Goal: Task Accomplishment & Management: Complete application form

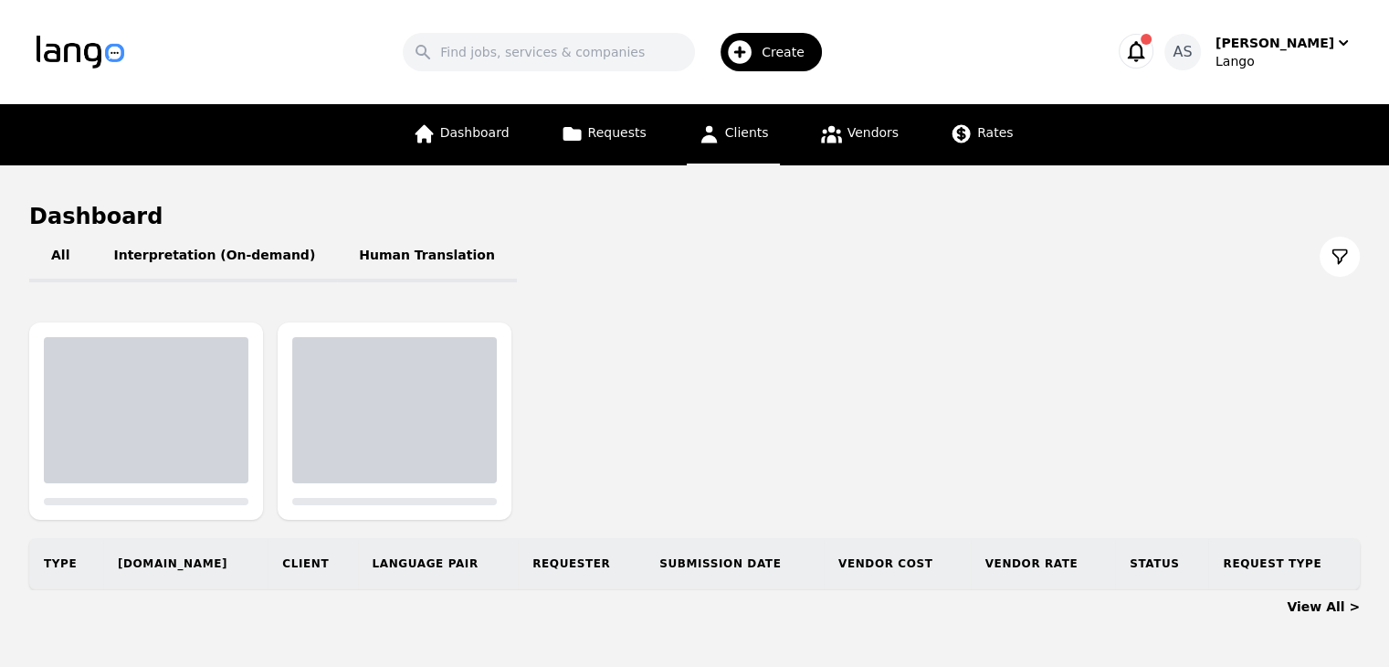
click at [741, 133] on span "Clients" at bounding box center [747, 132] width 44 height 15
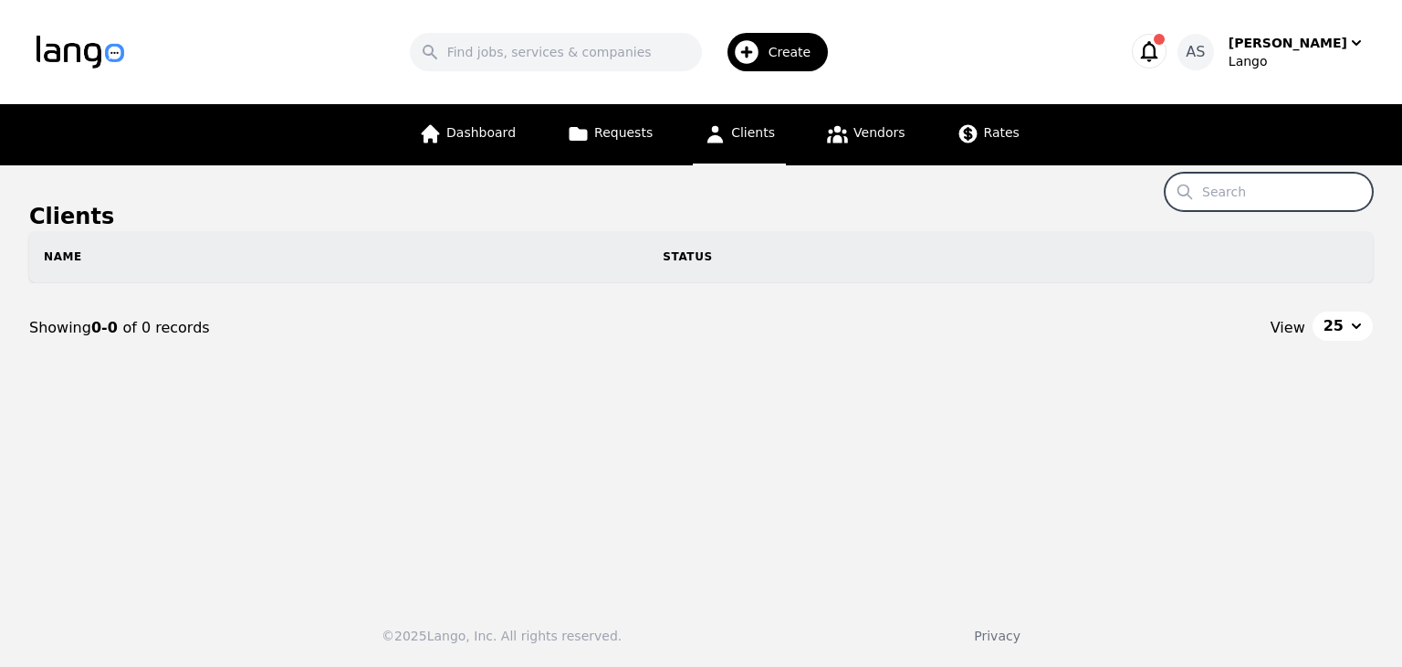
click at [1245, 205] on input "Search" at bounding box center [1269, 192] width 208 height 38
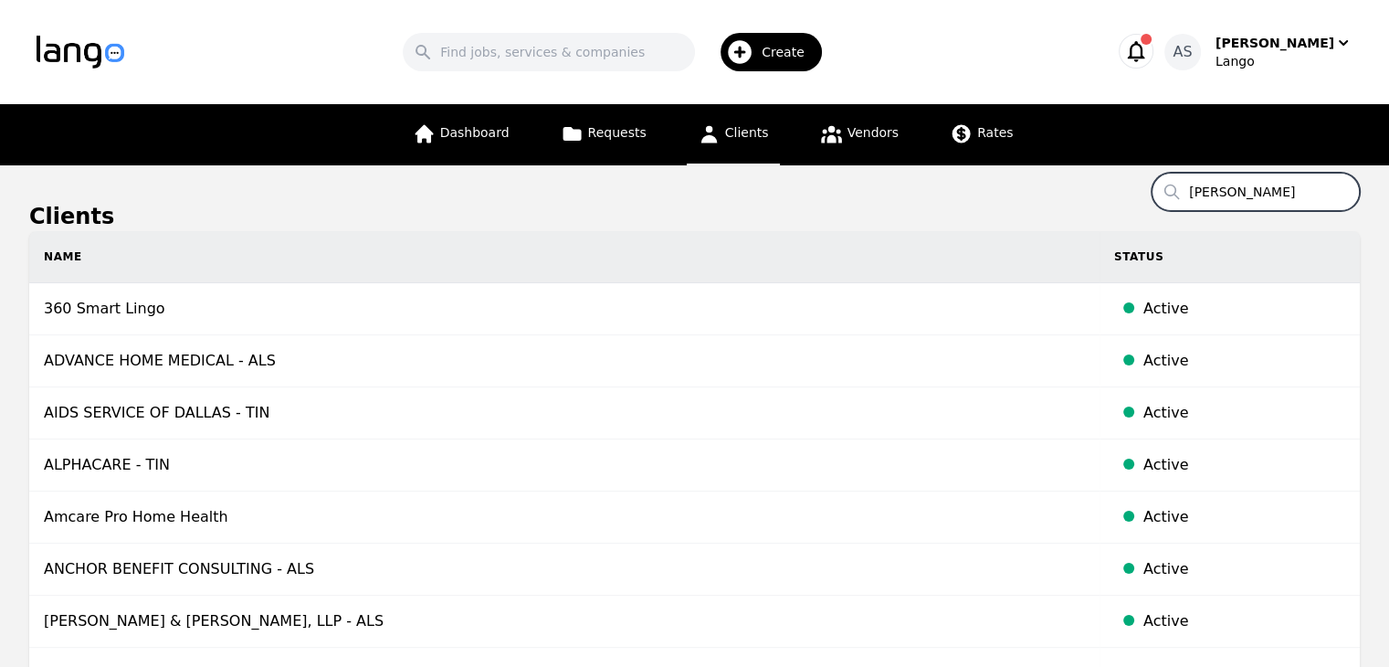
type input "montgomery"
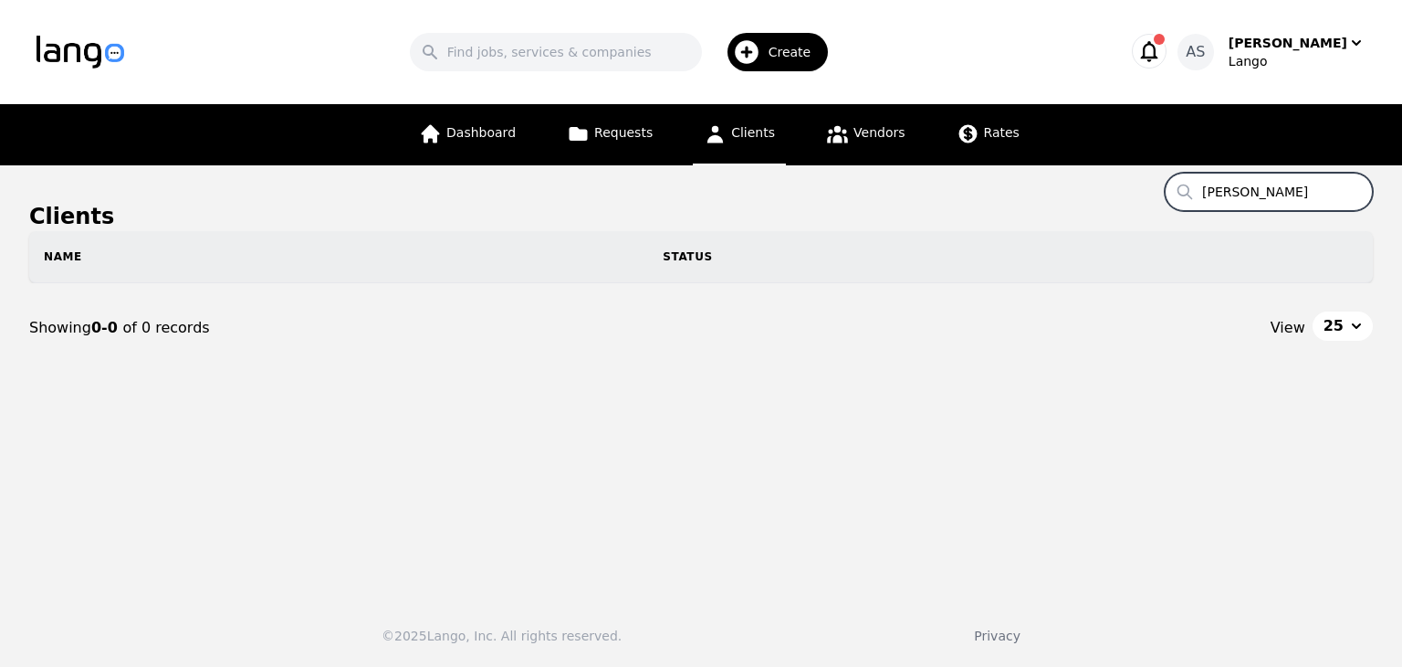
click at [792, 74] on button "Create" at bounding box center [771, 52] width 138 height 53
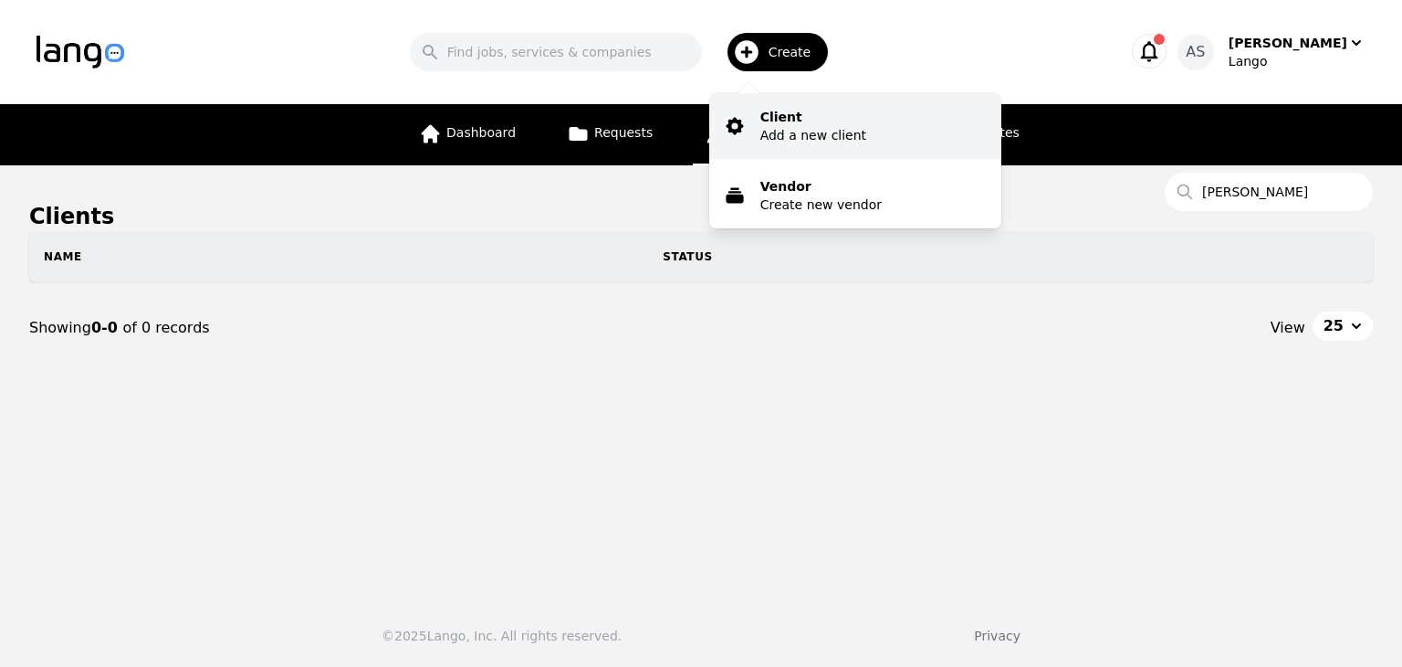
click at [797, 127] on p "Add a new client" at bounding box center [814, 135] width 106 height 18
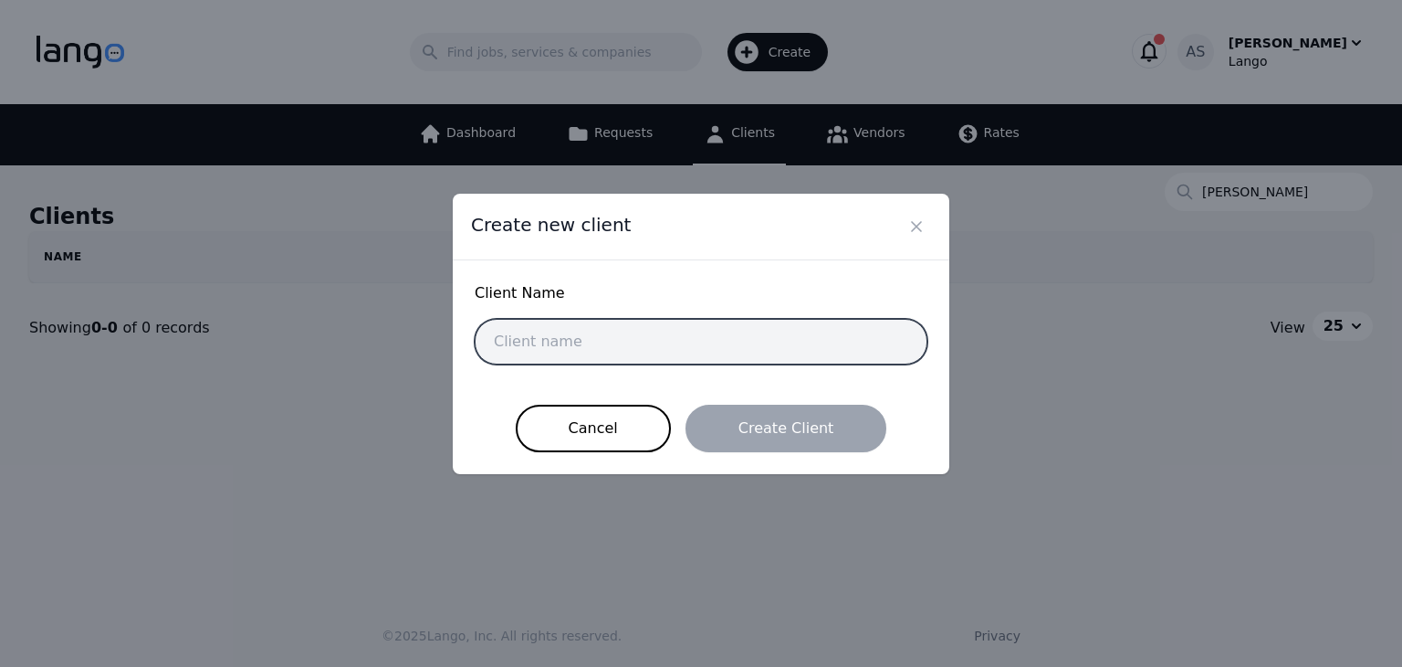
click at [678, 350] on input "text" at bounding box center [701, 342] width 453 height 46
paste input "Montgomery County Juvenile Court"
type input "Montgomery County Juvenile Court"
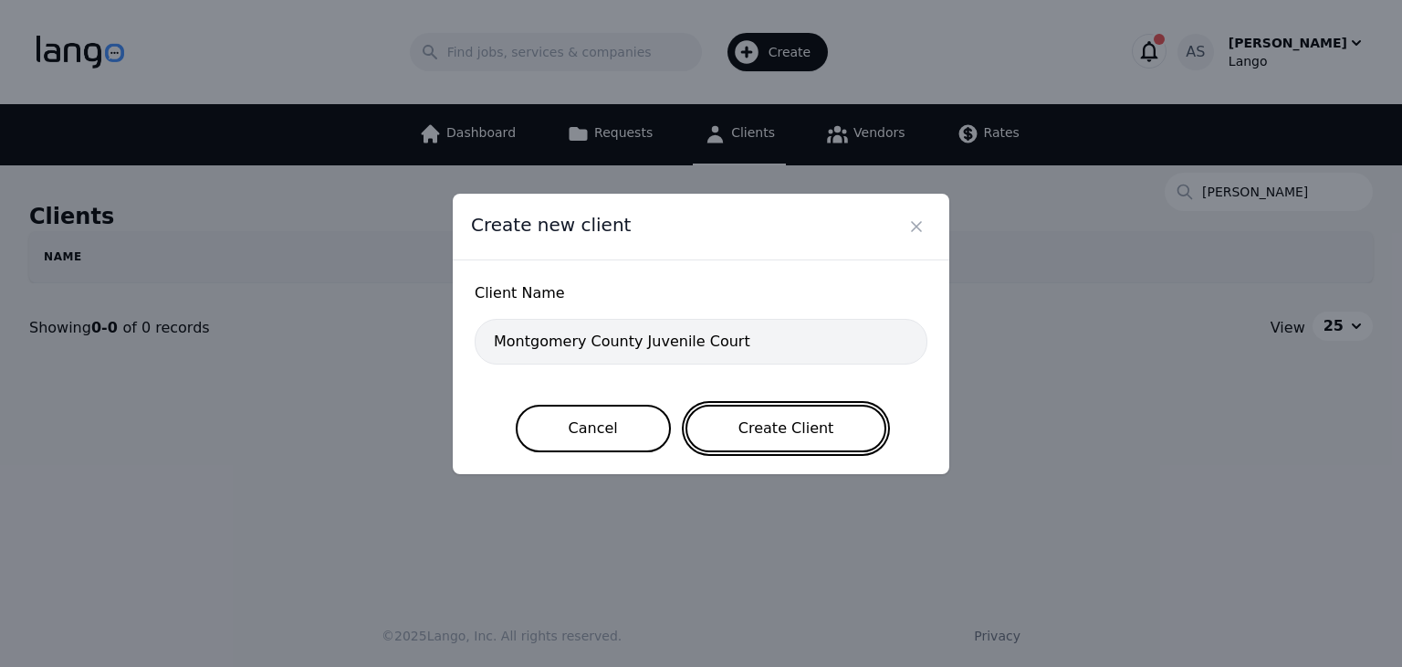
click at [781, 436] on button "Create Client" at bounding box center [787, 427] width 202 height 47
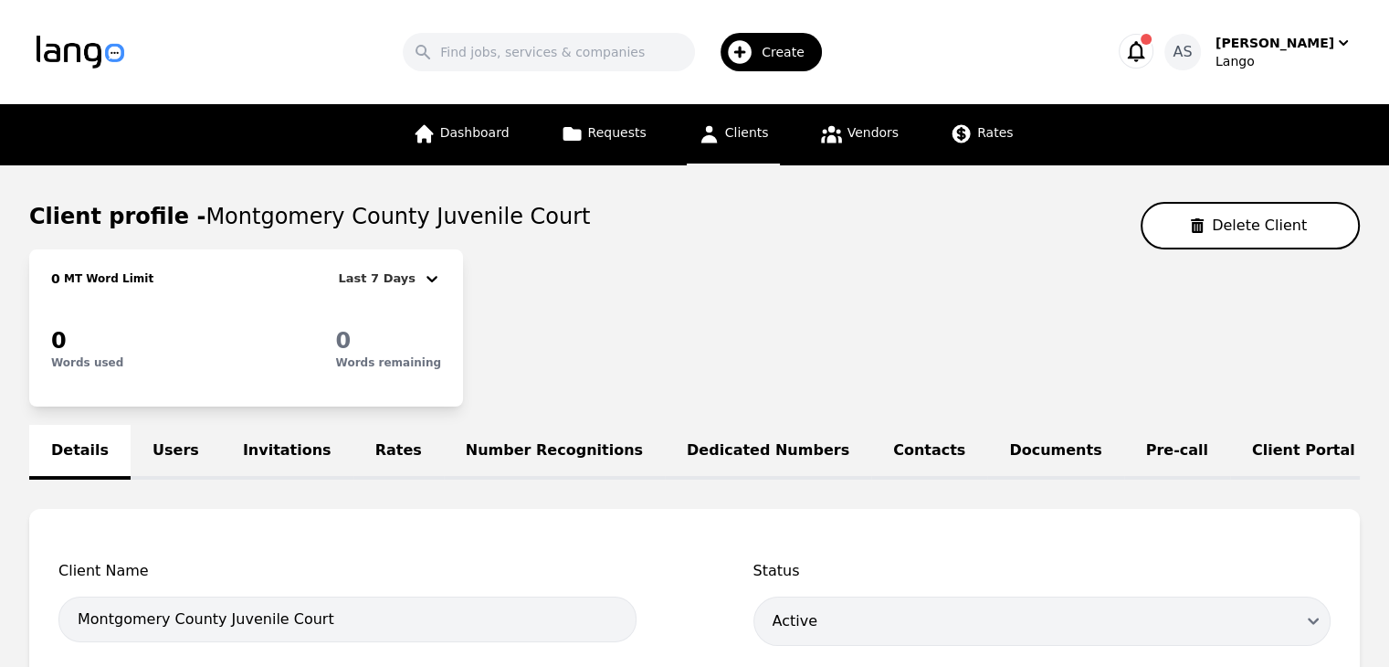
click at [173, 442] on link "Users" at bounding box center [176, 452] width 90 height 55
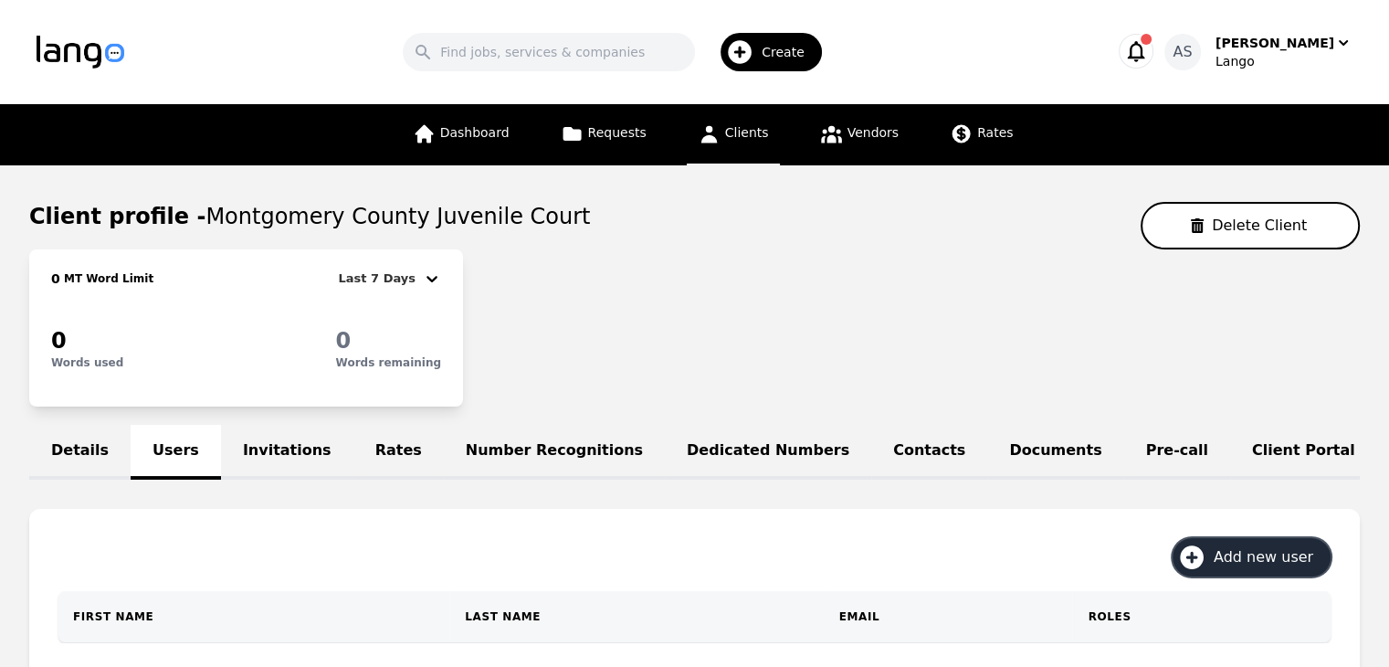
click at [1271, 568] on span "Add new user" at bounding box center [1269, 557] width 112 height 22
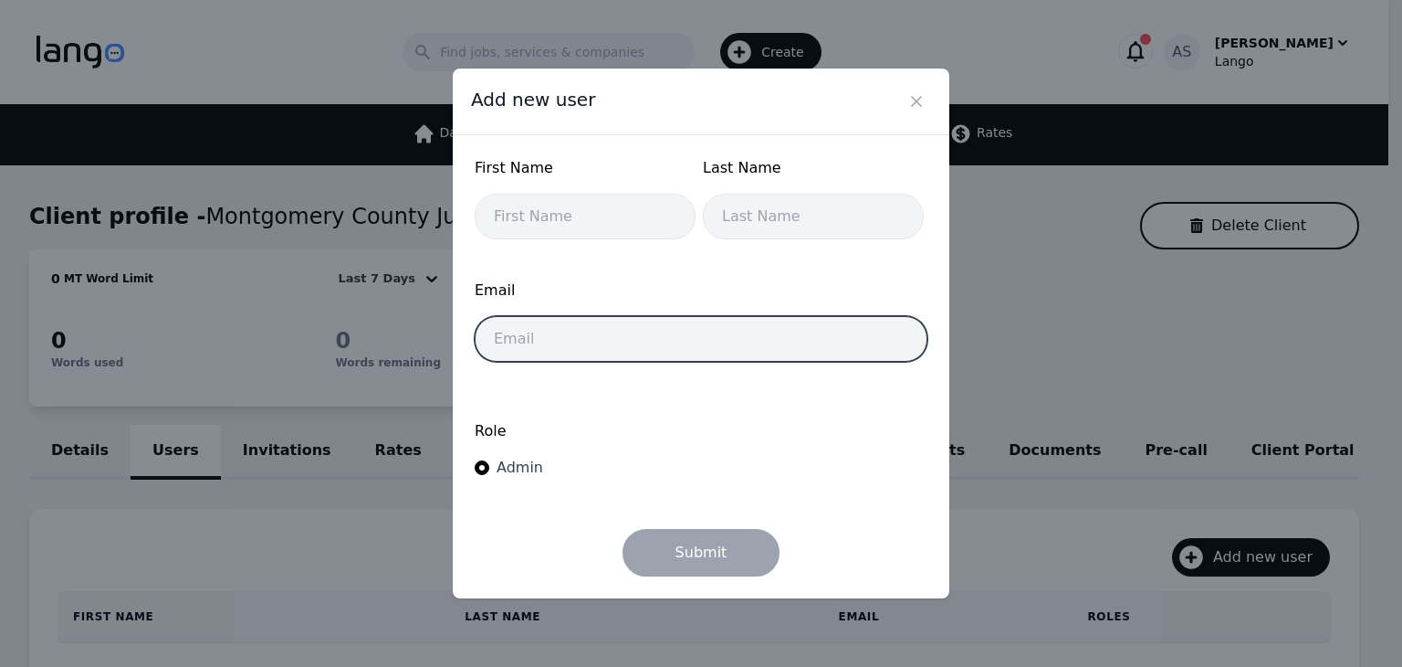
click at [652, 341] on input "email" at bounding box center [701, 339] width 453 height 46
paste input "Vanessa.Bradfield@mcjcohio.org"
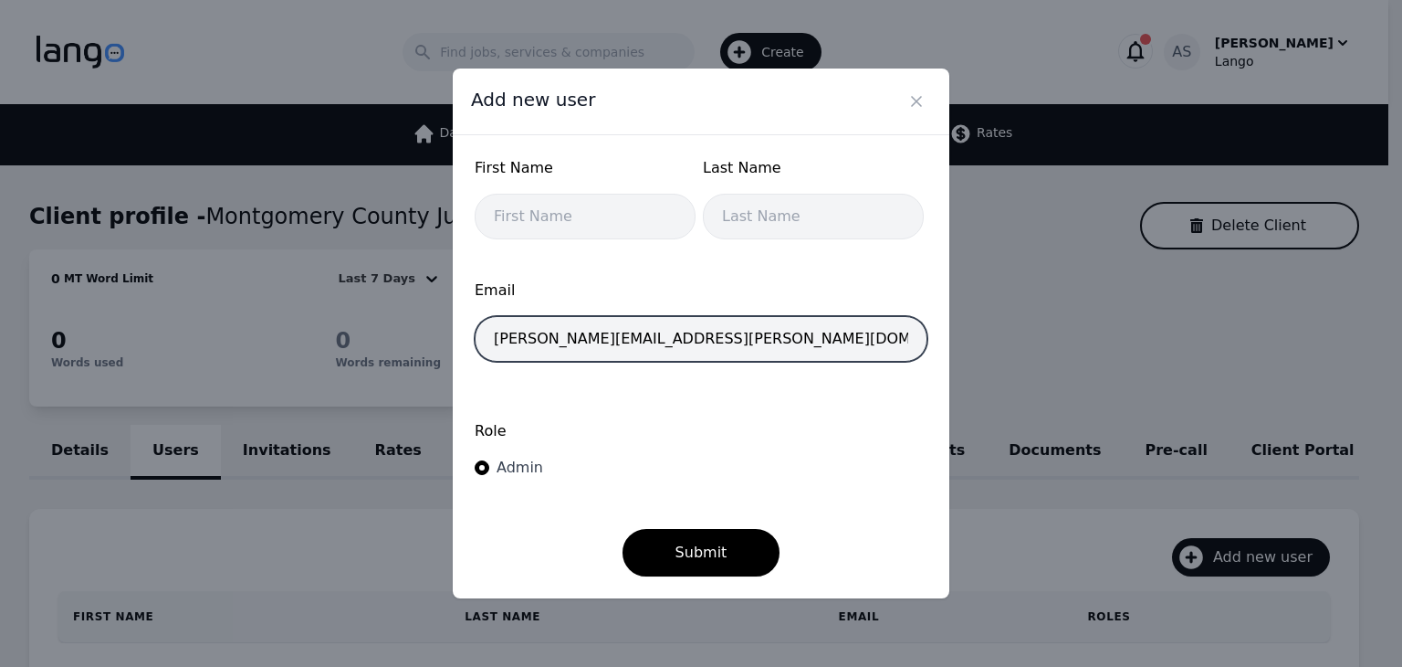
type input "Vanessa.Bradfield@mcjcohio.org"
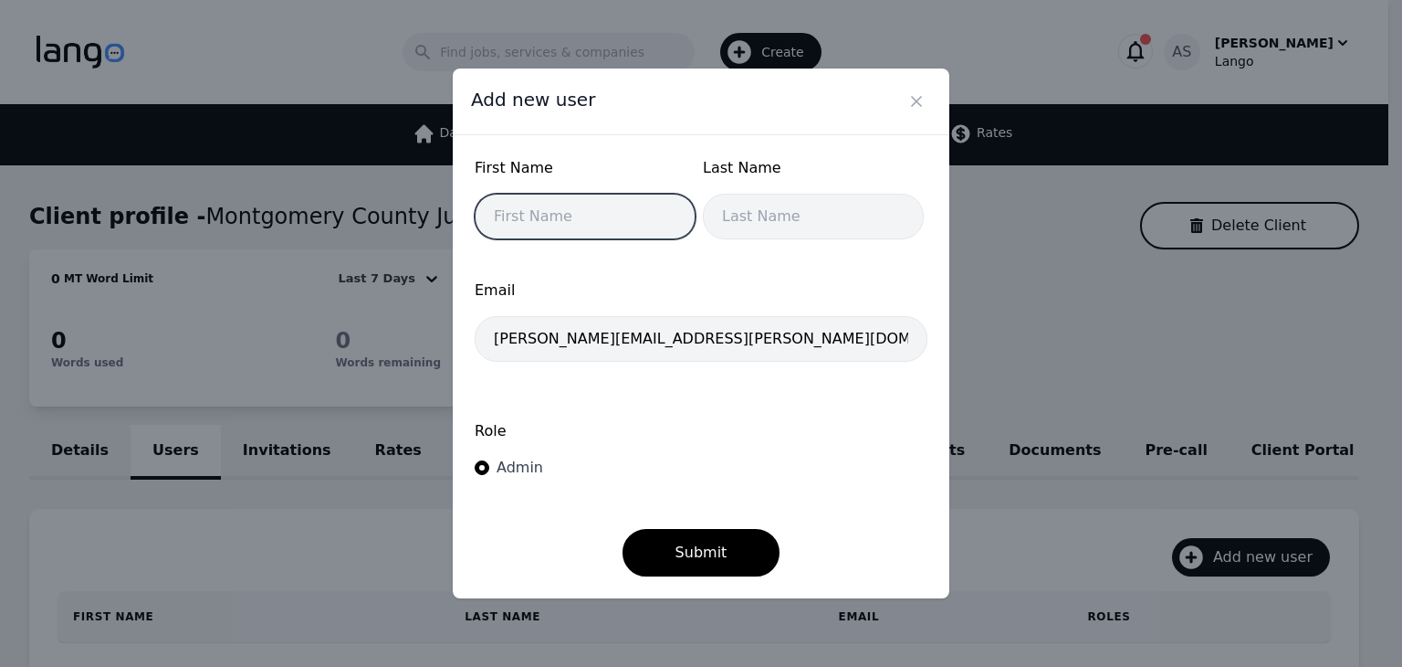
click at [592, 223] on input "text" at bounding box center [585, 217] width 221 height 46
type input "Vanessa"
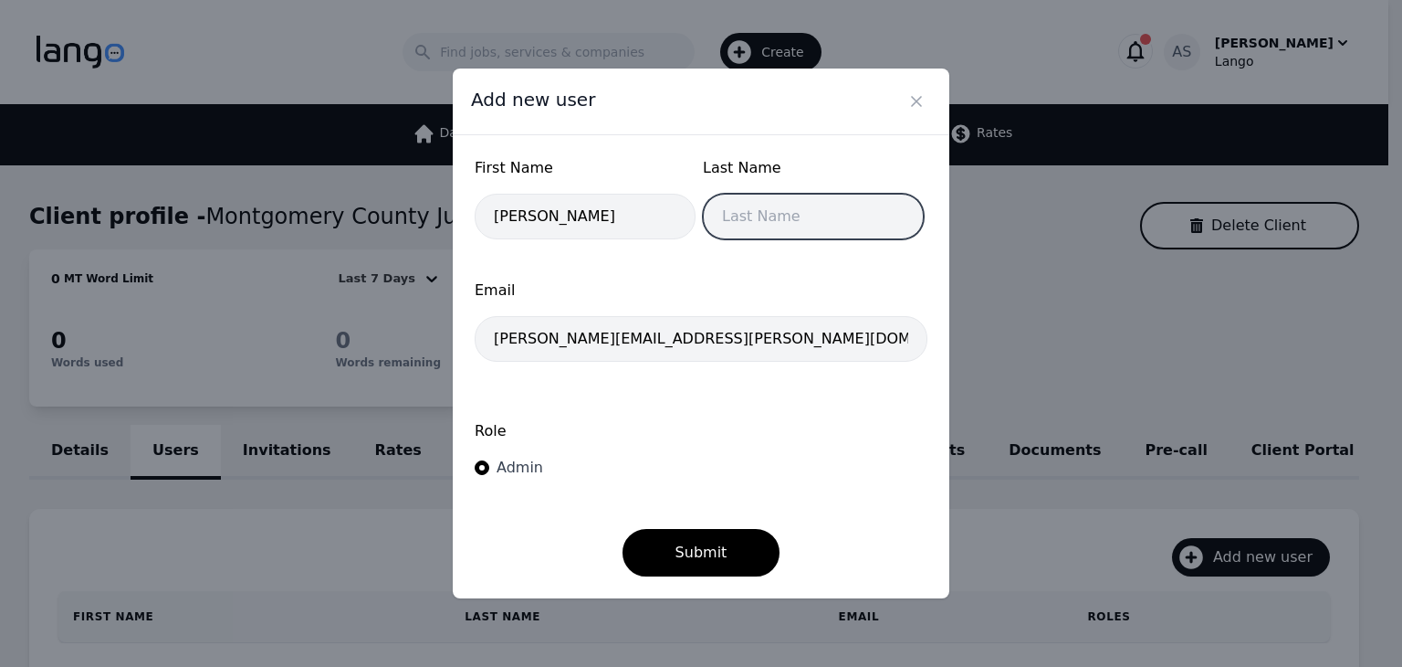
click at [745, 216] on input "text" at bounding box center [813, 217] width 221 height 46
type input "Bradfield"
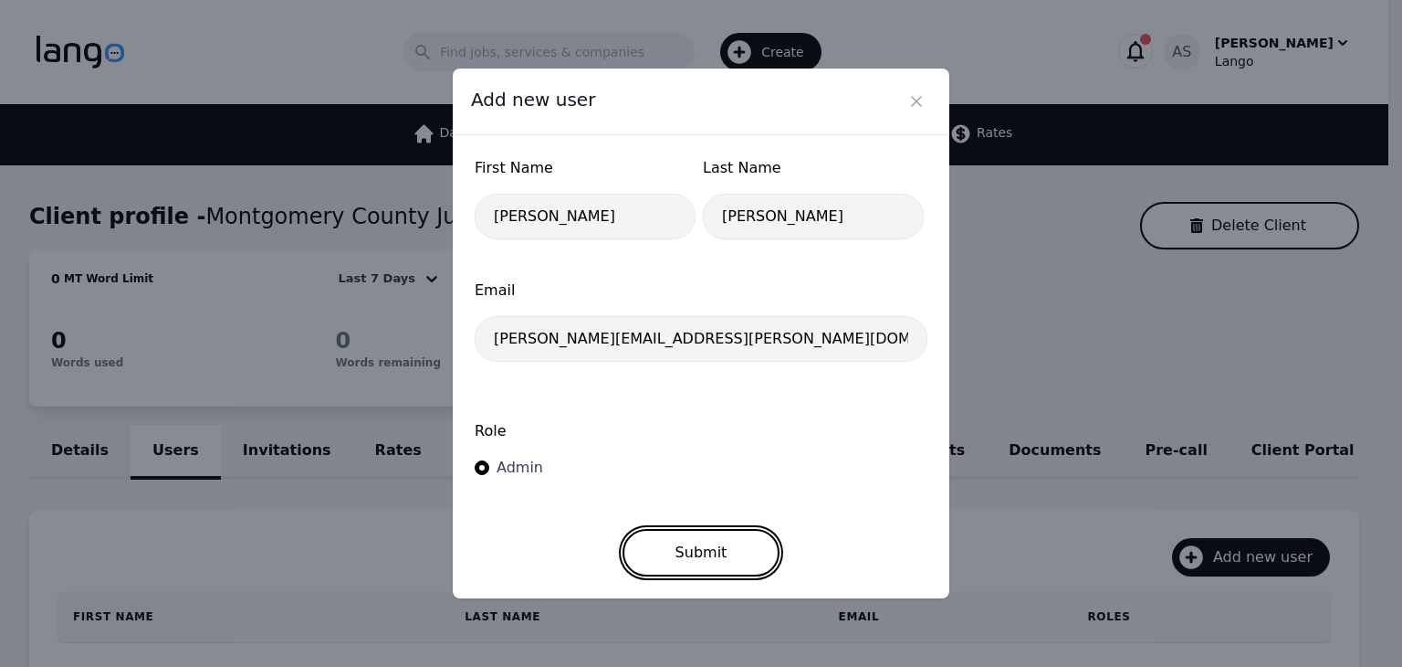
click at [687, 561] on button "Submit" at bounding box center [702, 552] width 158 height 47
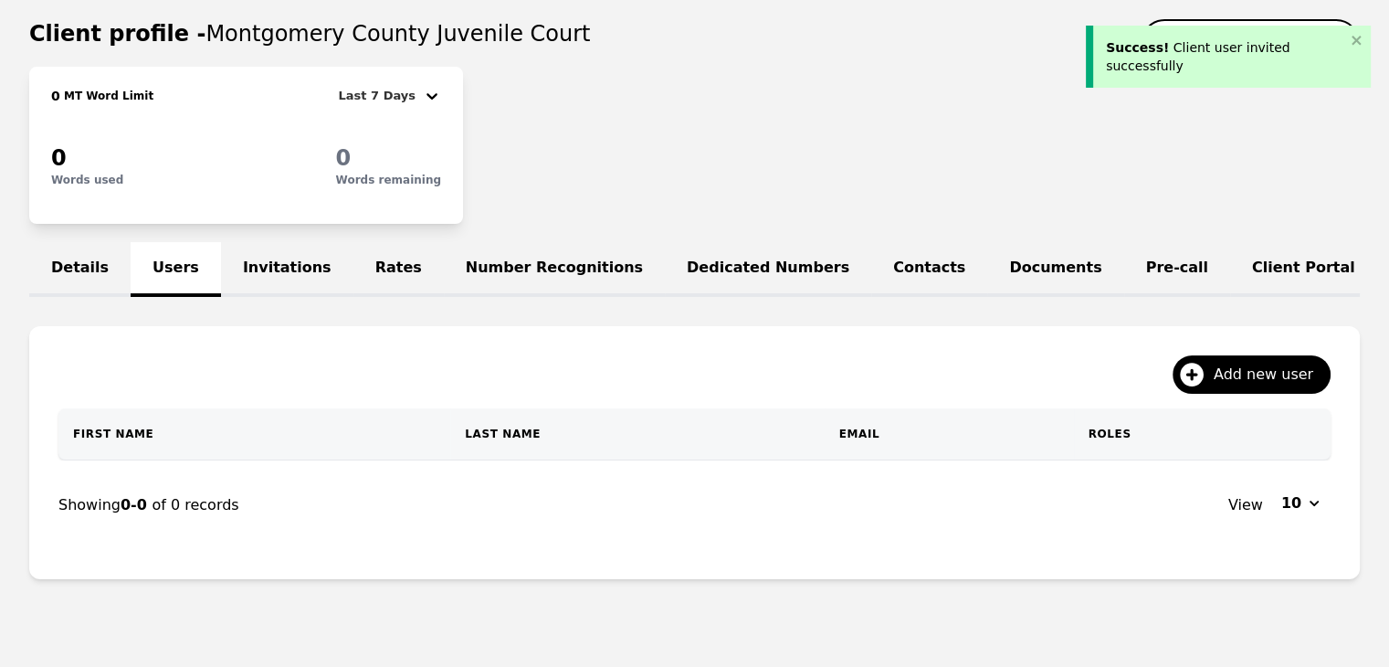
click at [252, 247] on link "Invitations" at bounding box center [287, 269] width 132 height 55
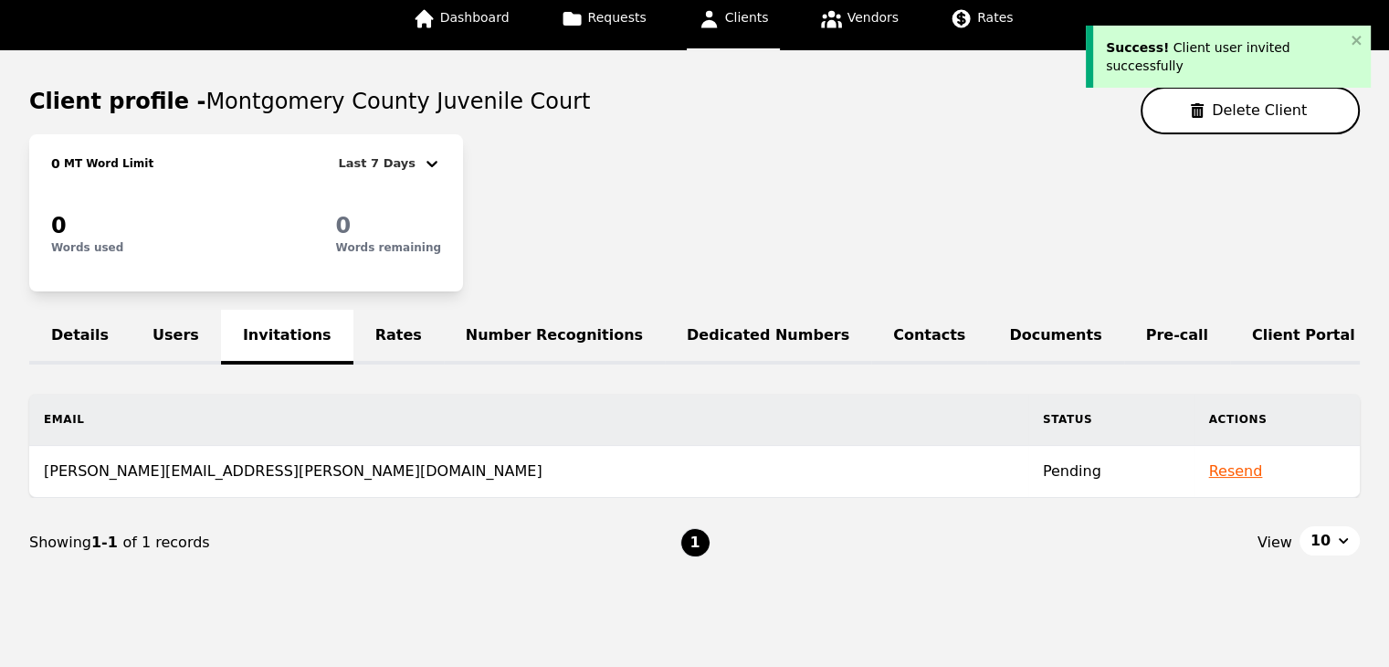
scroll to position [167, 0]
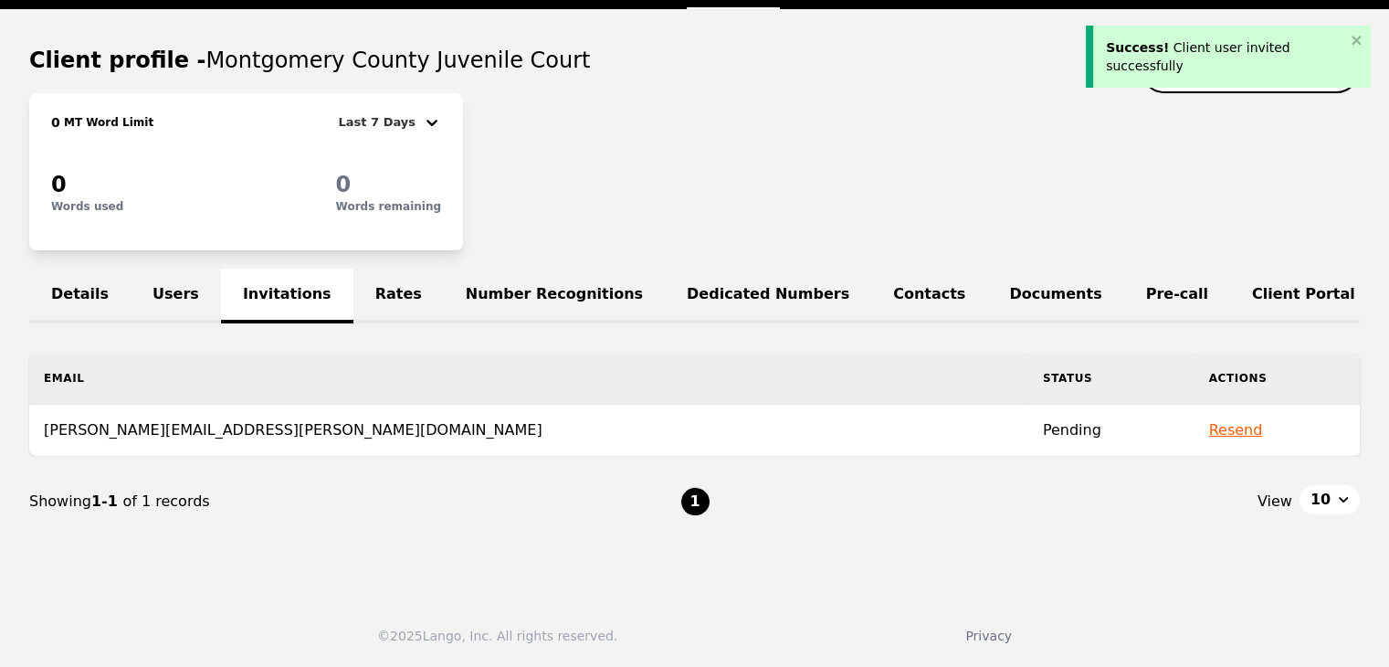
click at [159, 278] on link "Users" at bounding box center [176, 295] width 90 height 55
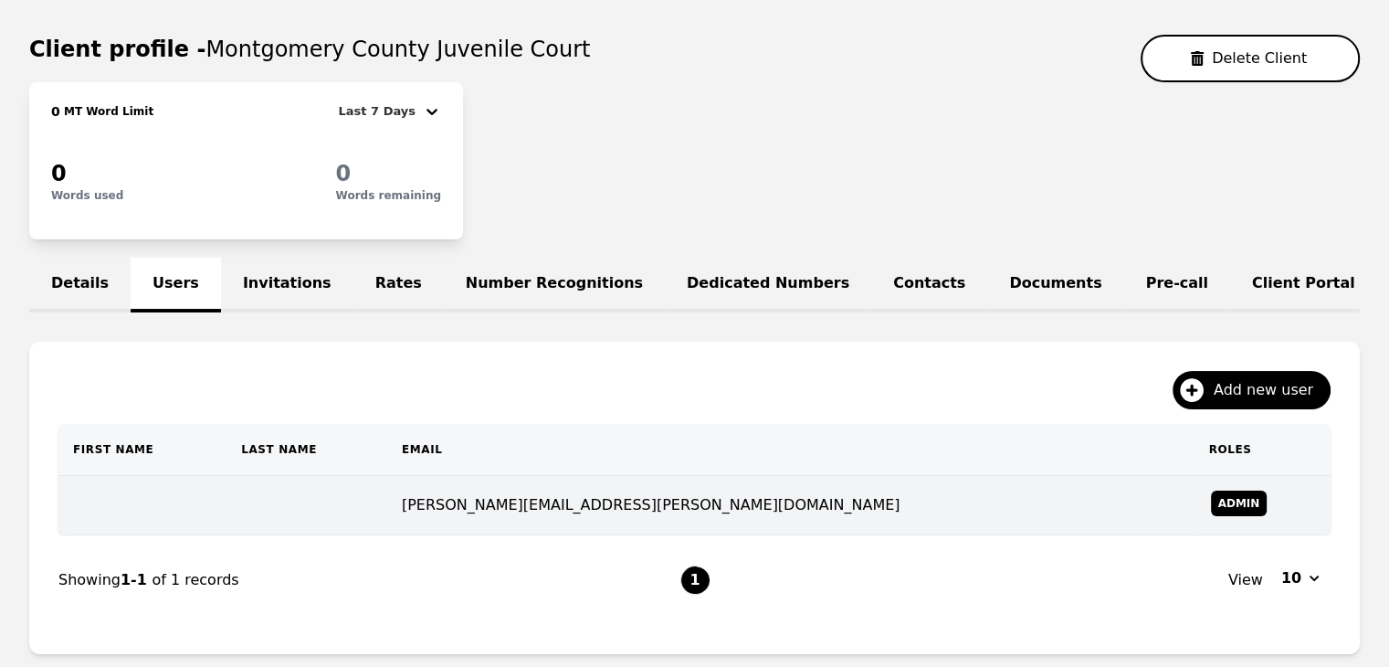
click at [660, 496] on td "vanessa.bradfield@mcjcohio.org" at bounding box center [790, 505] width 807 height 59
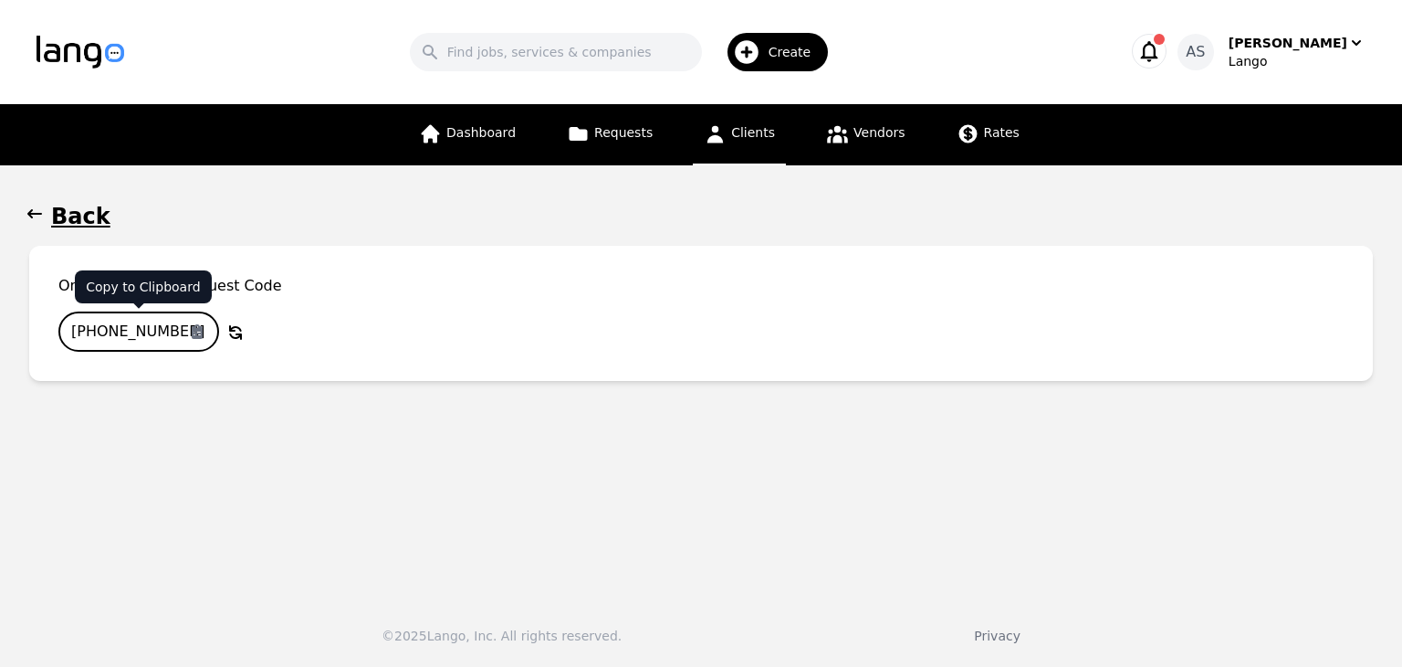
click at [129, 333] on input "931-9789-458" at bounding box center [138, 331] width 161 height 40
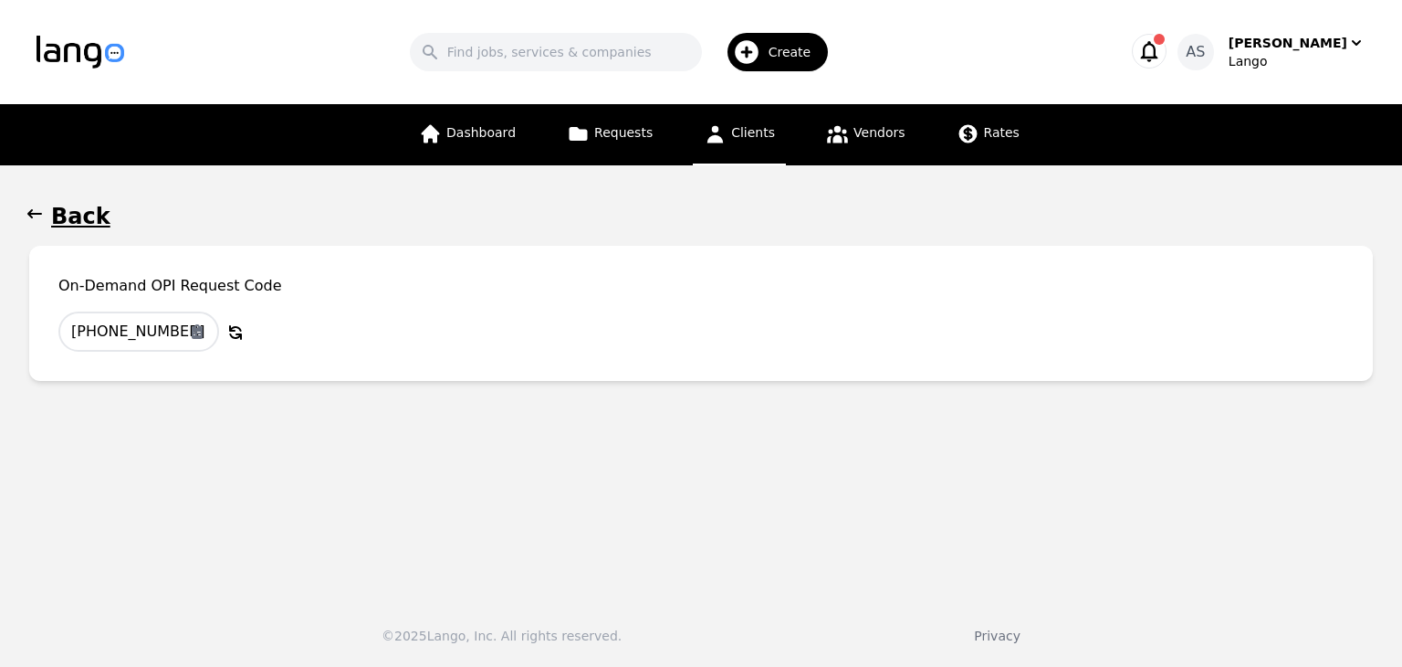
click at [47, 218] on button "Back" at bounding box center [701, 216] width 1344 height 29
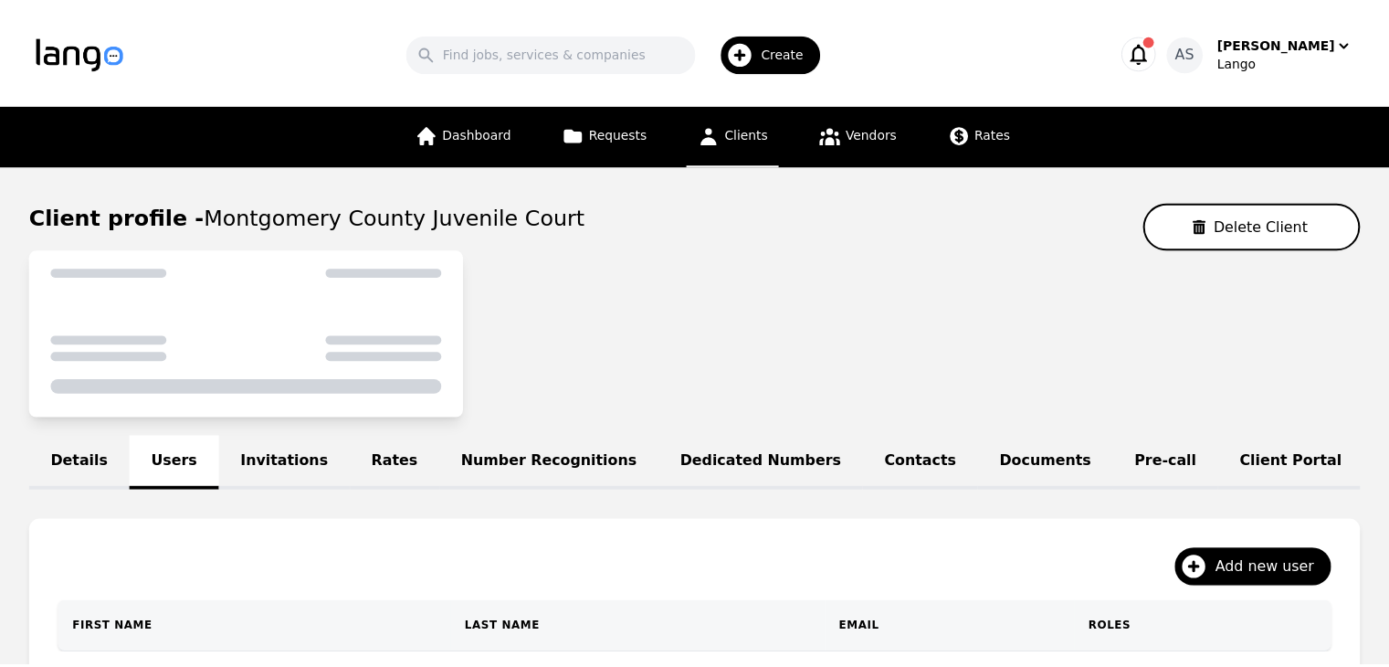
scroll to position [167, 0]
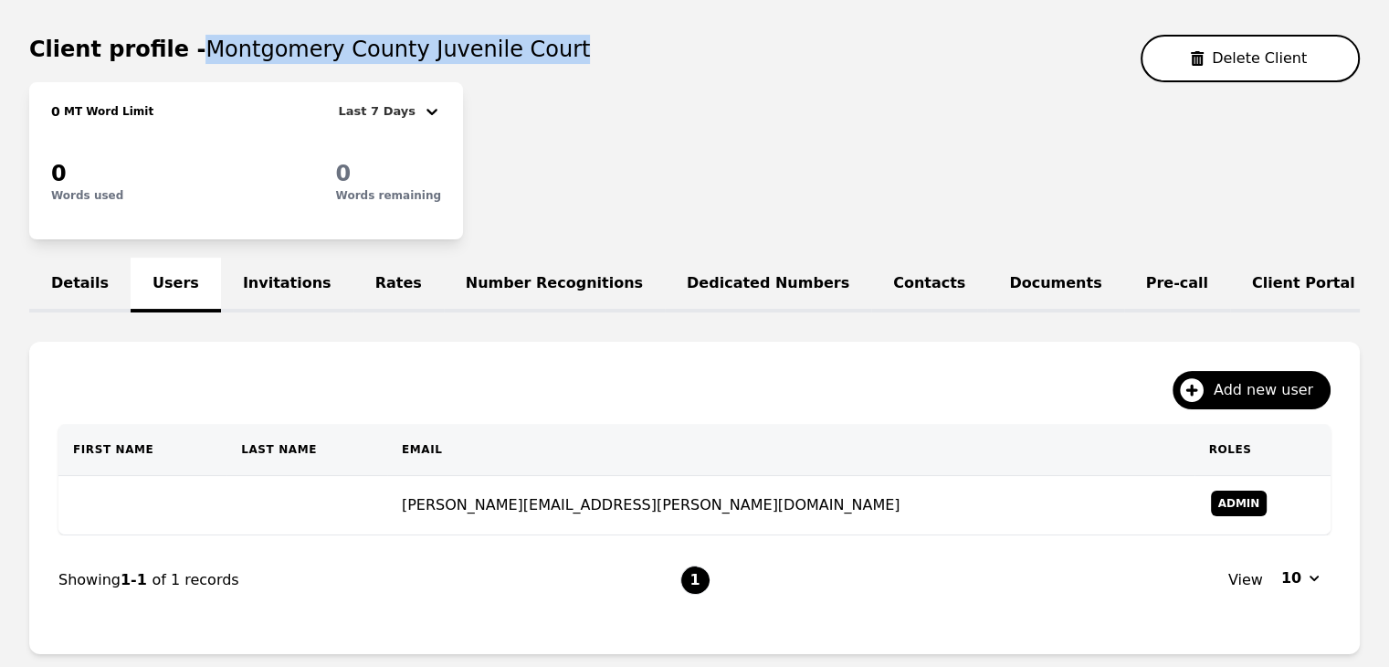
drag, startPoint x: 190, startPoint y: 52, endPoint x: 548, endPoint y: 61, distance: 358.0
click at [548, 61] on div "Client profile - Montgomery County Juvenile Court Delete Client" at bounding box center [694, 58] width 1330 height 47
copy span "Montgomery County Juvenile Court"
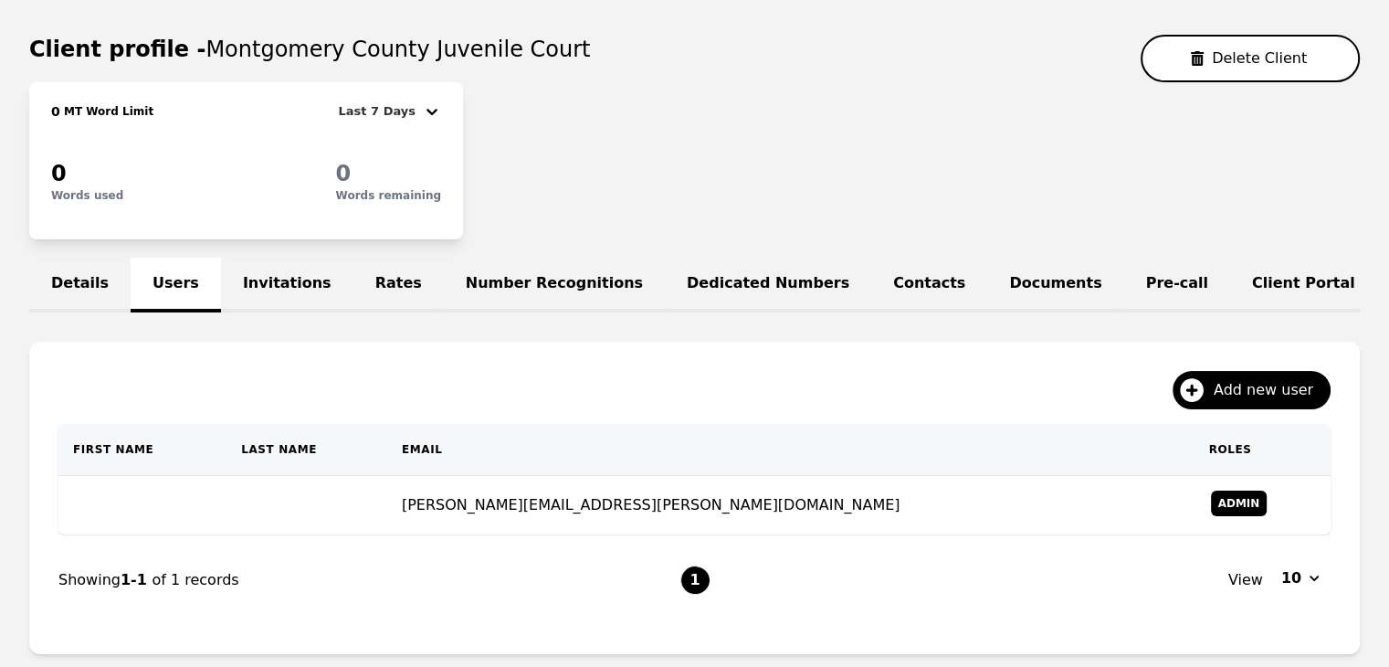
click at [519, 138] on div "0 MT Word Limit Last 7 Days 0 Words used 0 Words remaining" at bounding box center [694, 160] width 1330 height 157
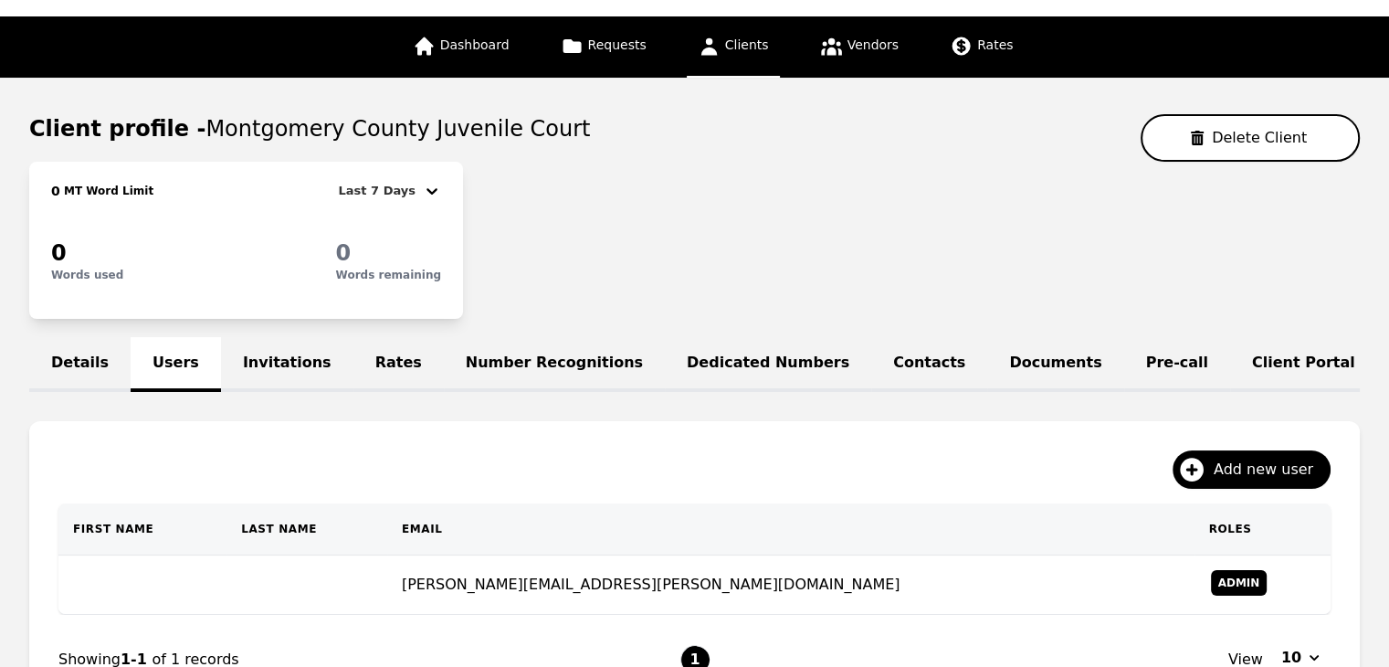
scroll to position [0, 0]
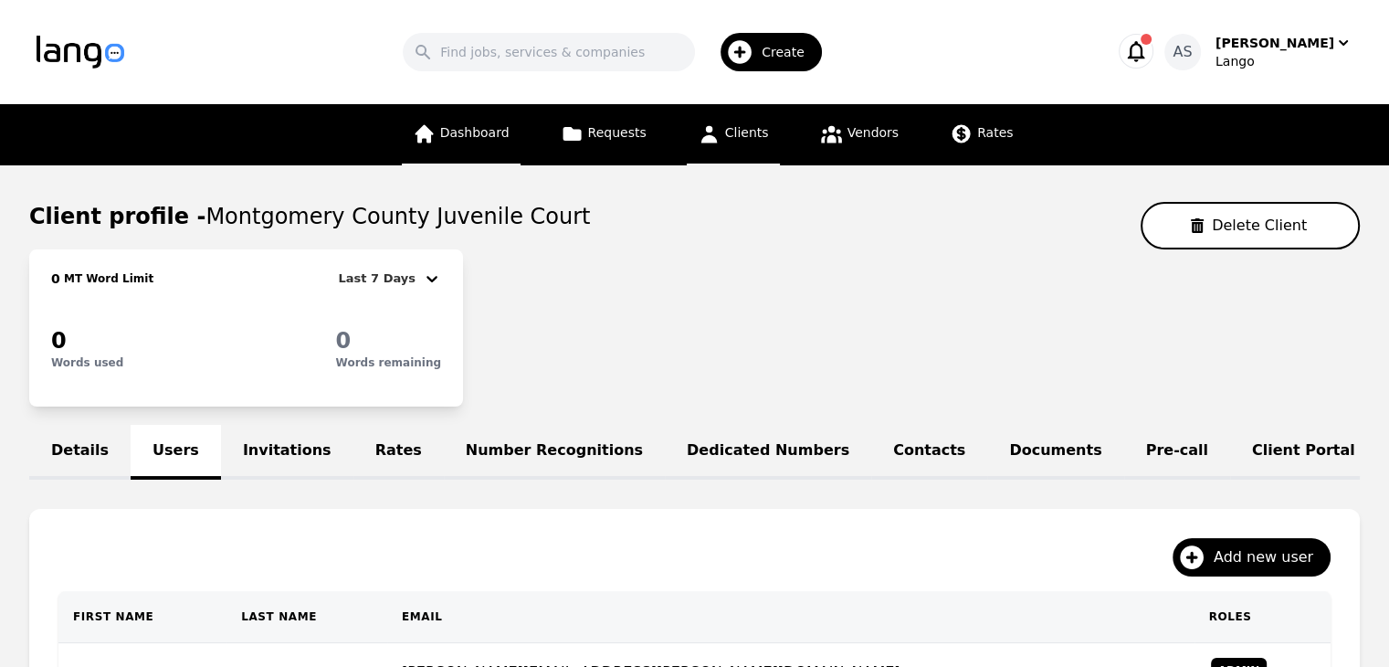
click at [488, 131] on span "Dashboard" at bounding box center [474, 132] width 69 height 15
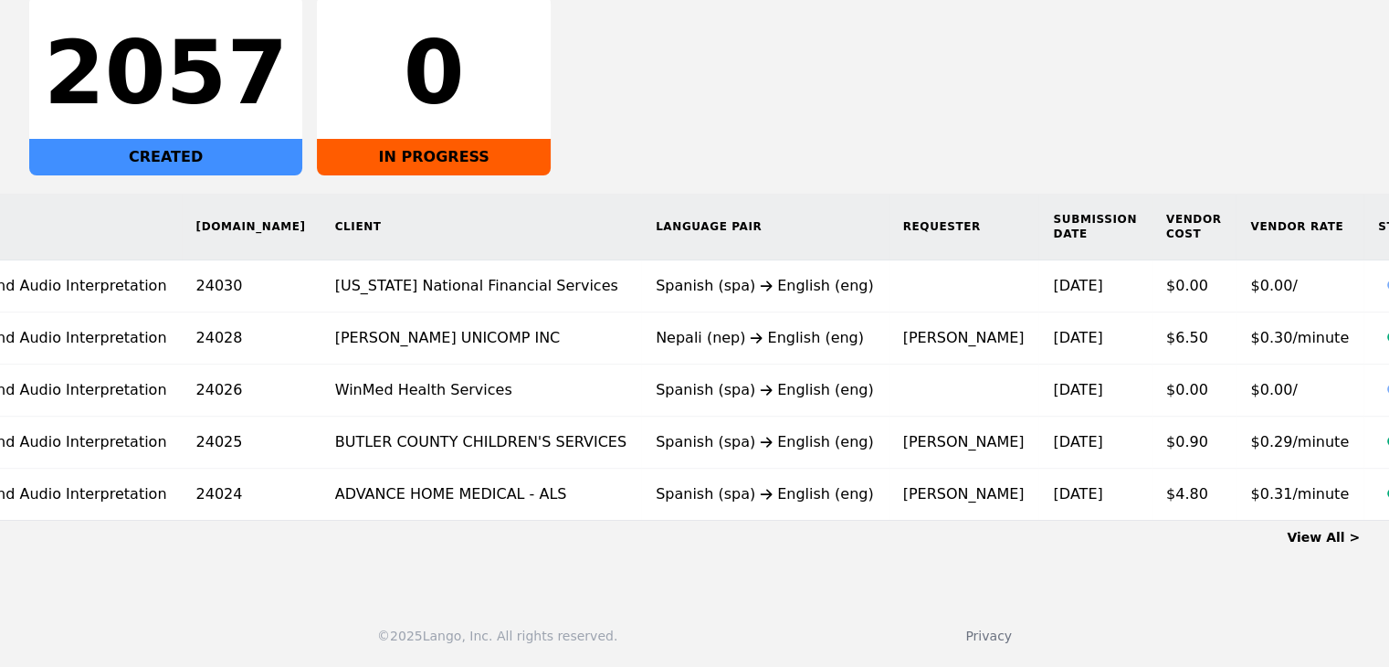
scroll to position [0, 131]
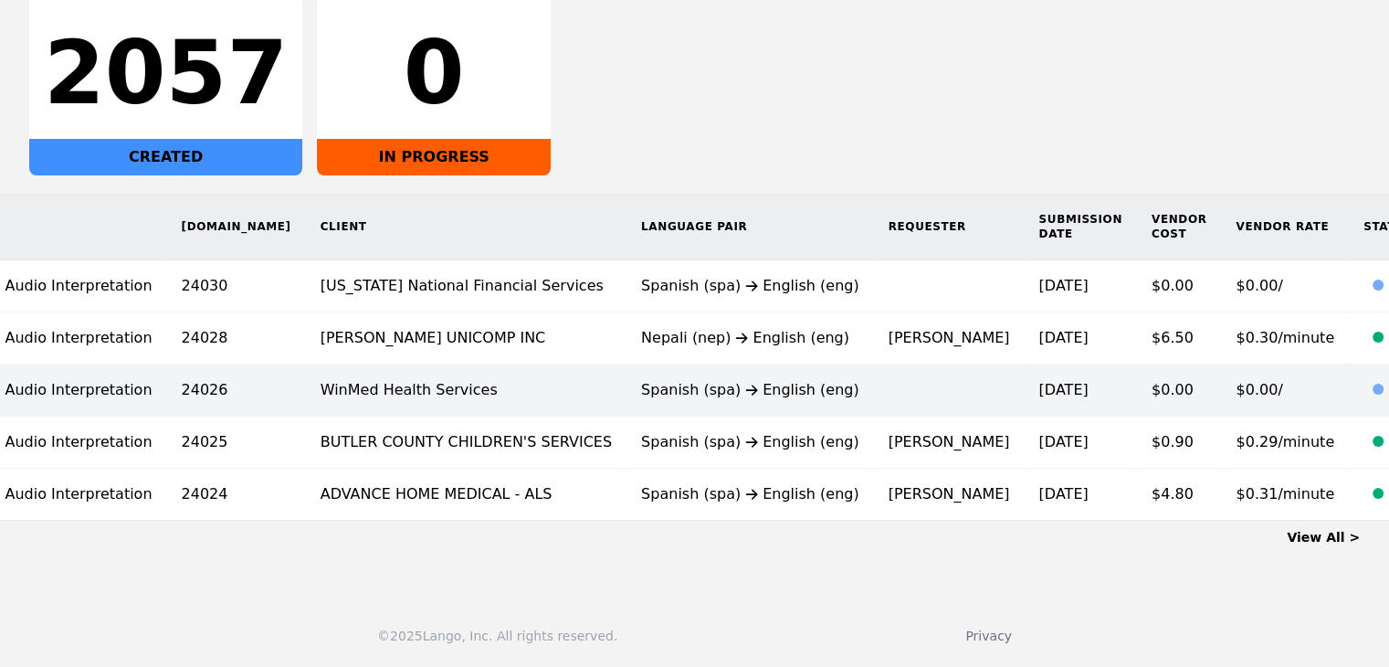
click at [714, 390] on td "Spanish (spa) English (eng)" at bounding box center [749, 390] width 247 height 52
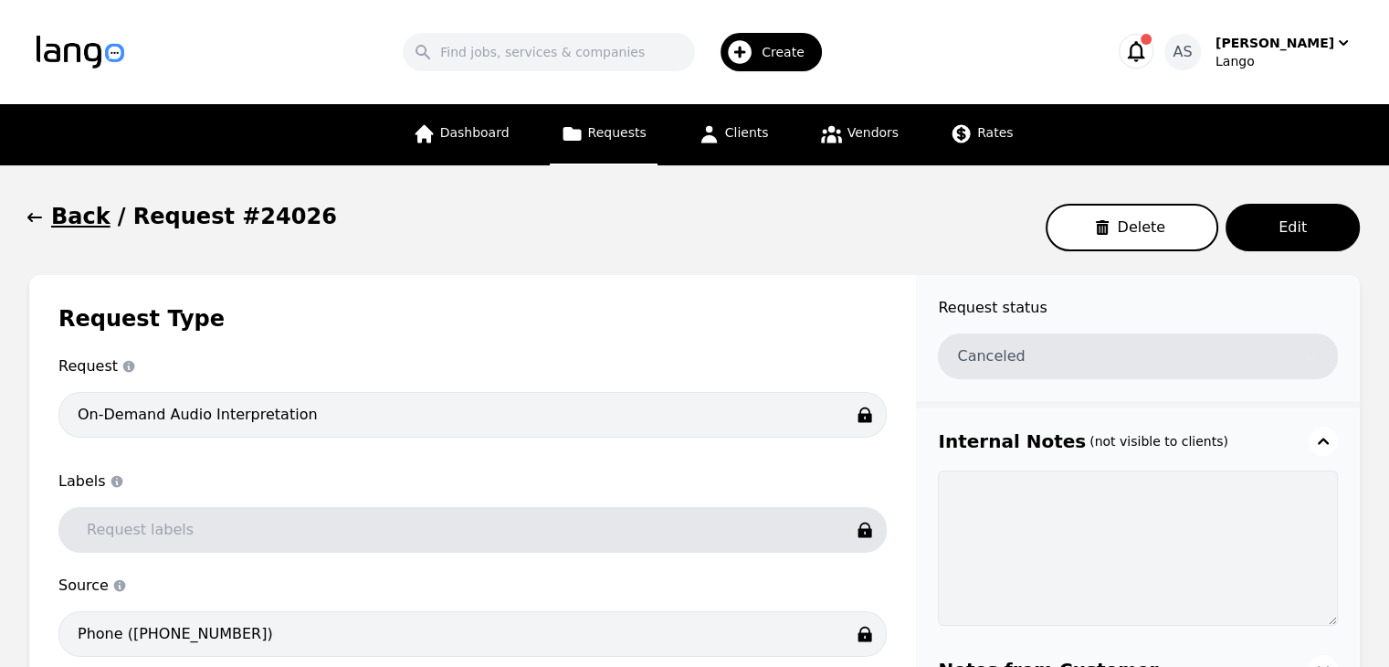
click at [35, 223] on icon "button" at bounding box center [35, 217] width 18 height 18
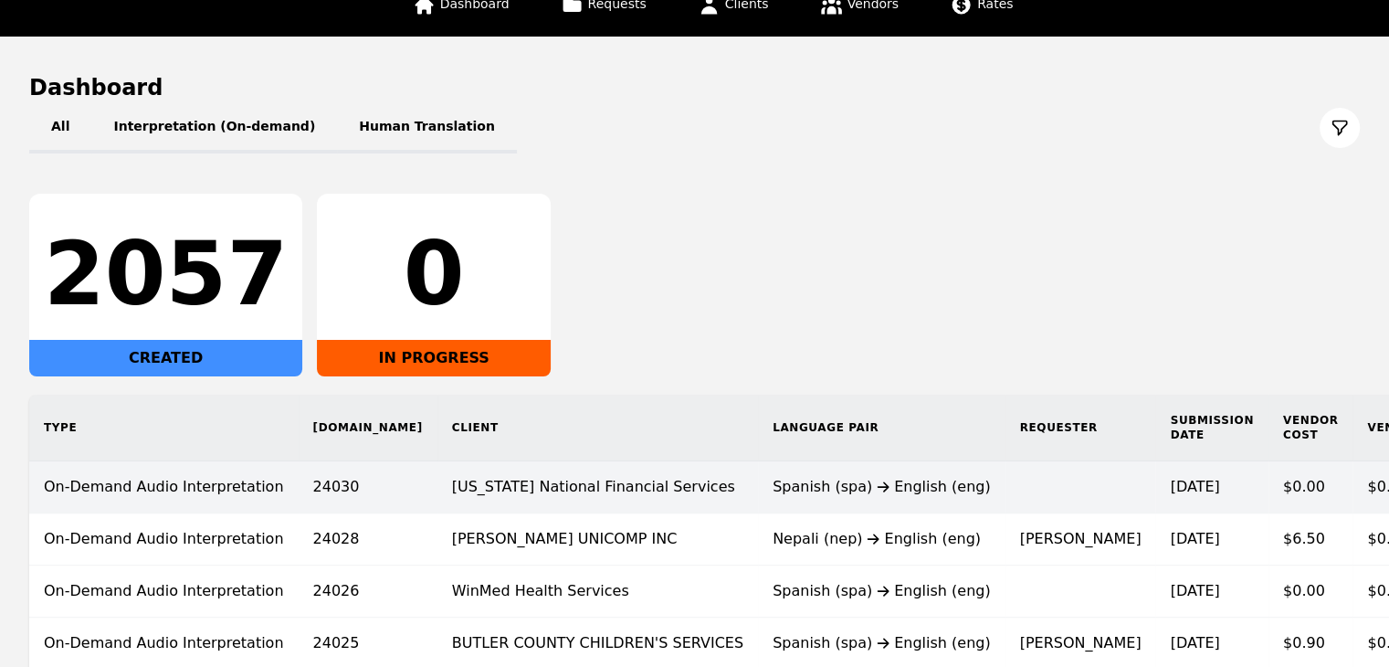
scroll to position [236, 0]
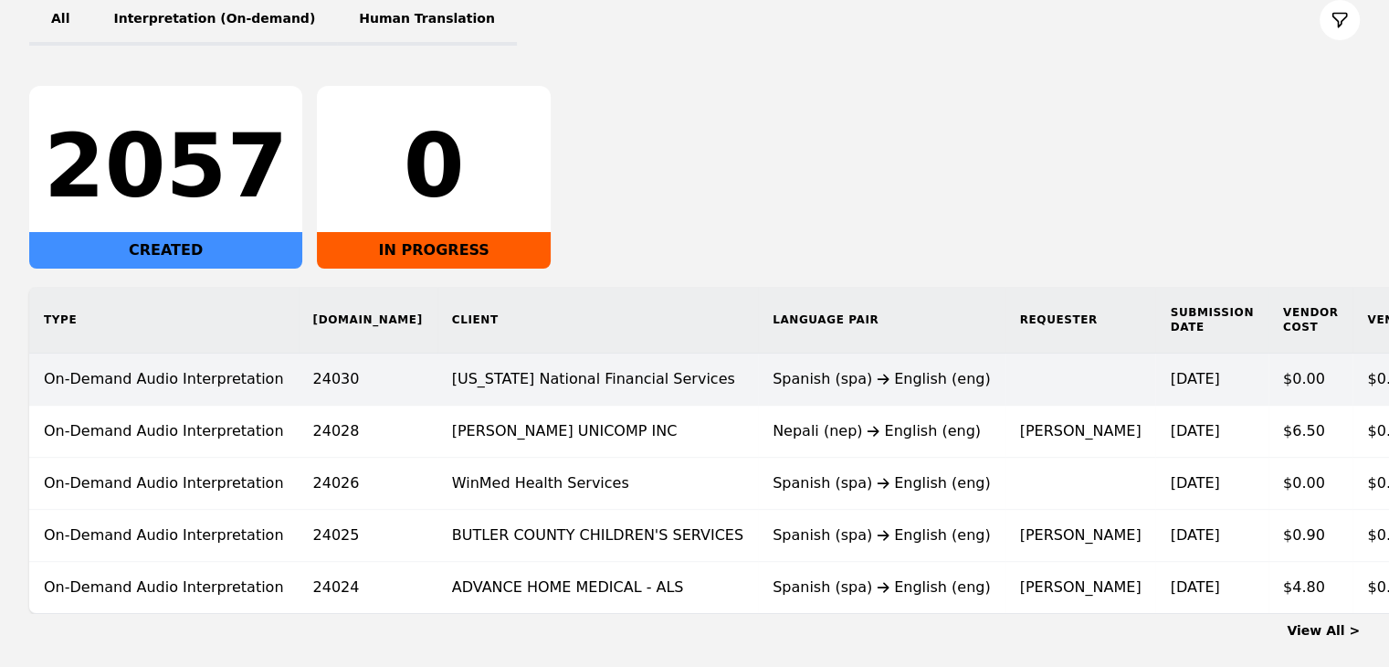
click at [832, 394] on td "Spanish (spa) English (eng)" at bounding box center [881, 379] width 247 height 52
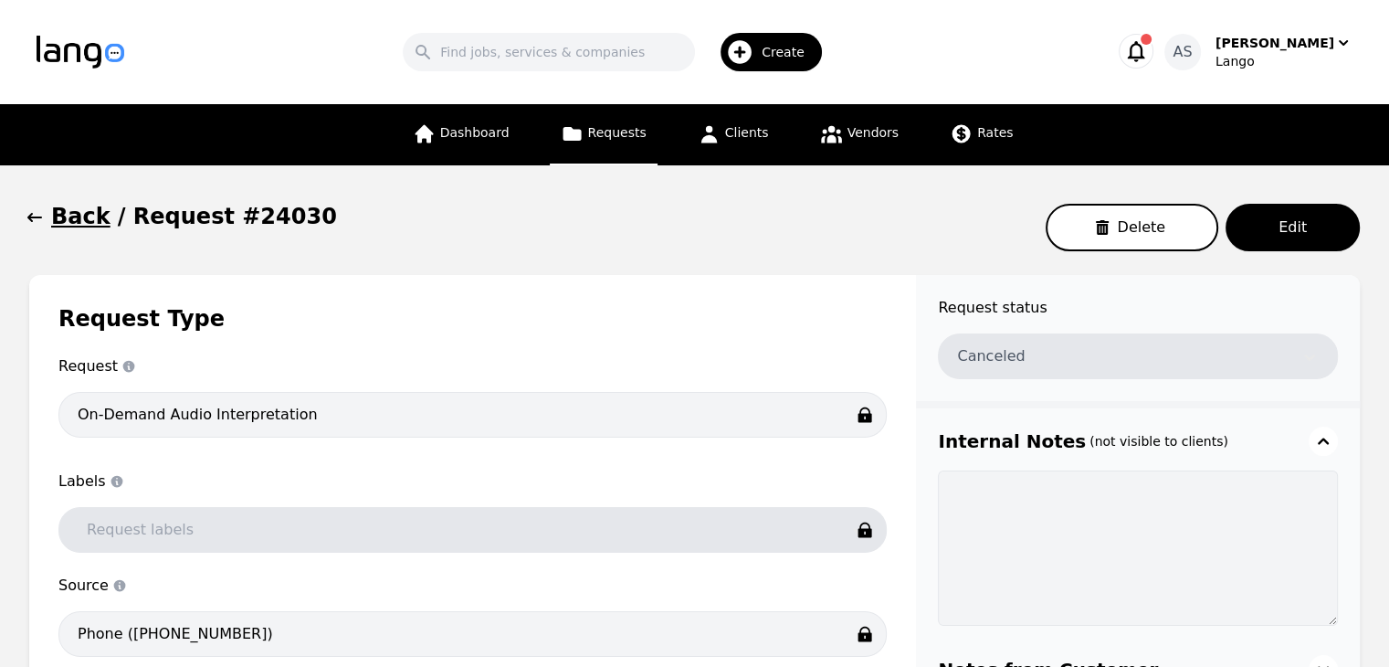
click at [40, 224] on icon "button" at bounding box center [35, 217] width 18 height 18
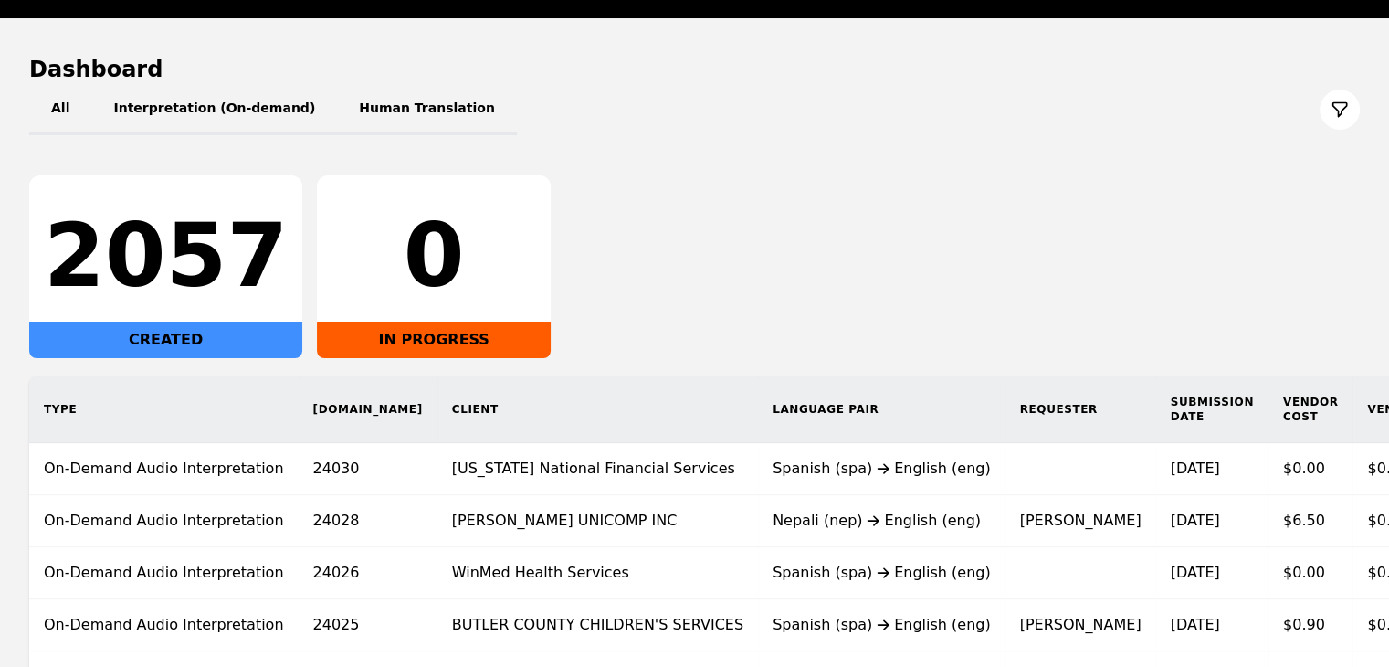
scroll to position [68, 0]
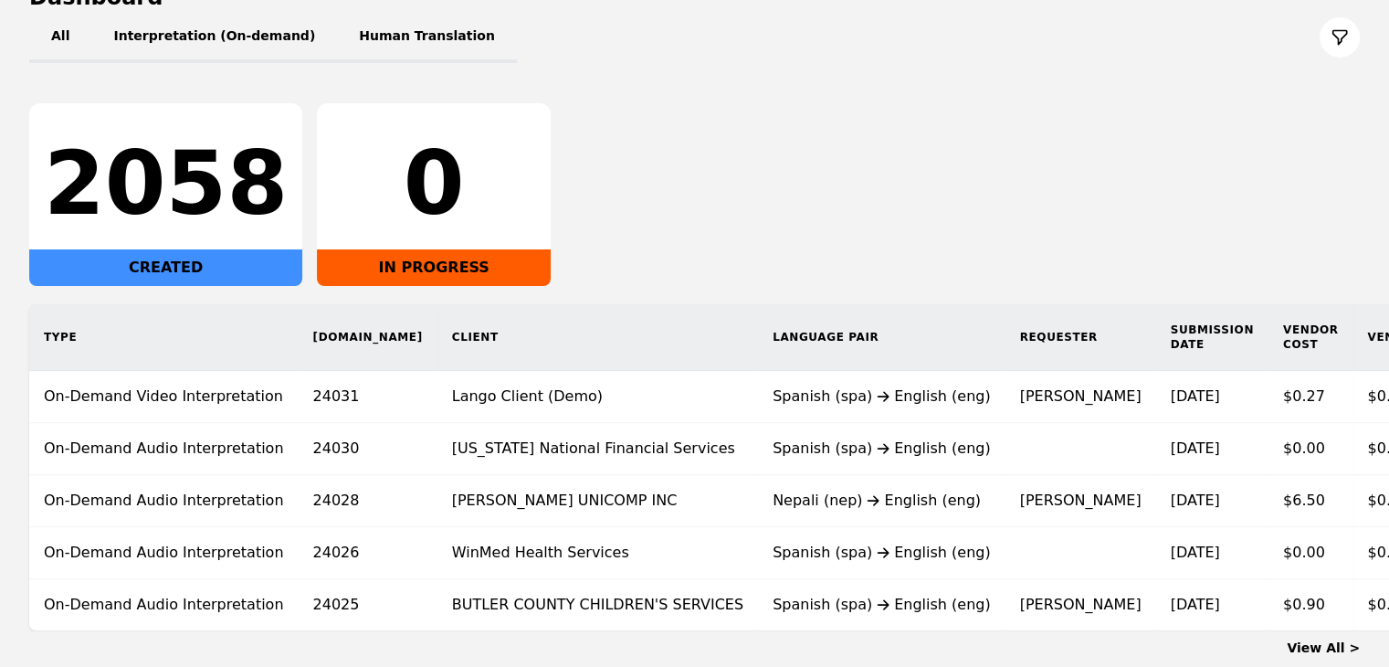
scroll to position [251, 0]
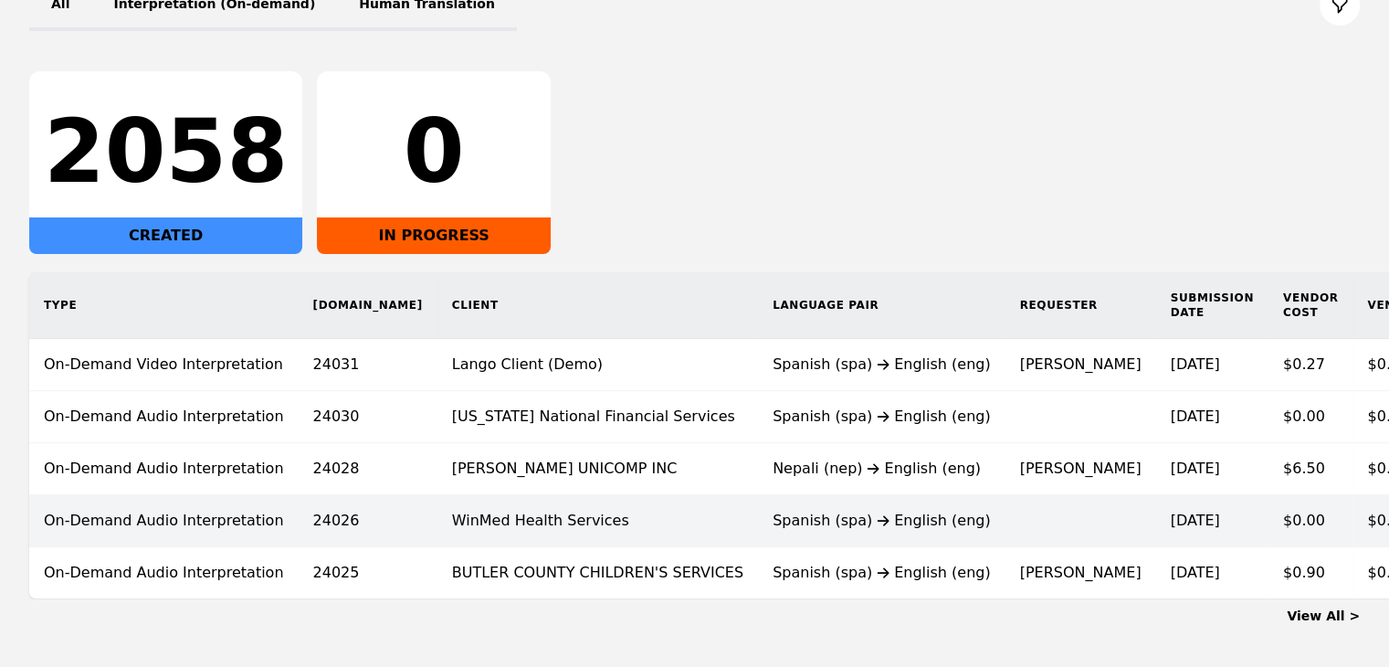
click at [594, 530] on td "WinMed Health Services" at bounding box center [597, 521] width 320 height 52
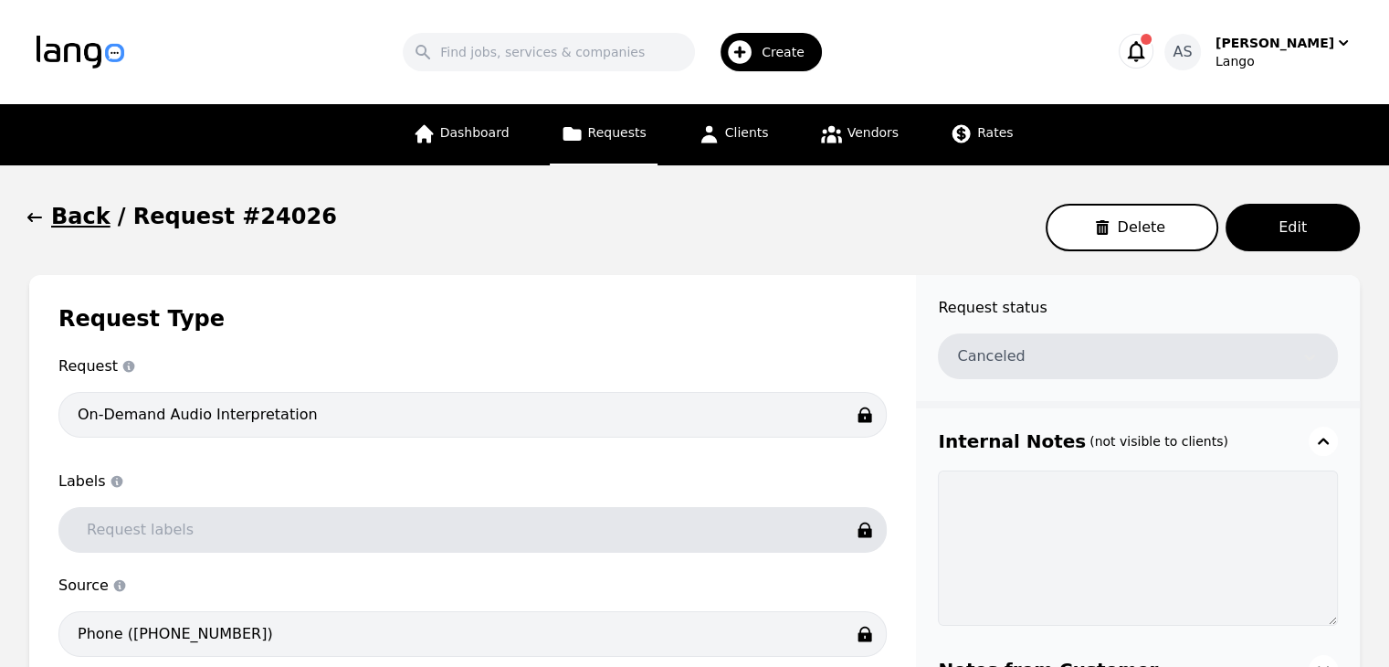
click at [39, 216] on icon "button" at bounding box center [35, 217] width 18 height 18
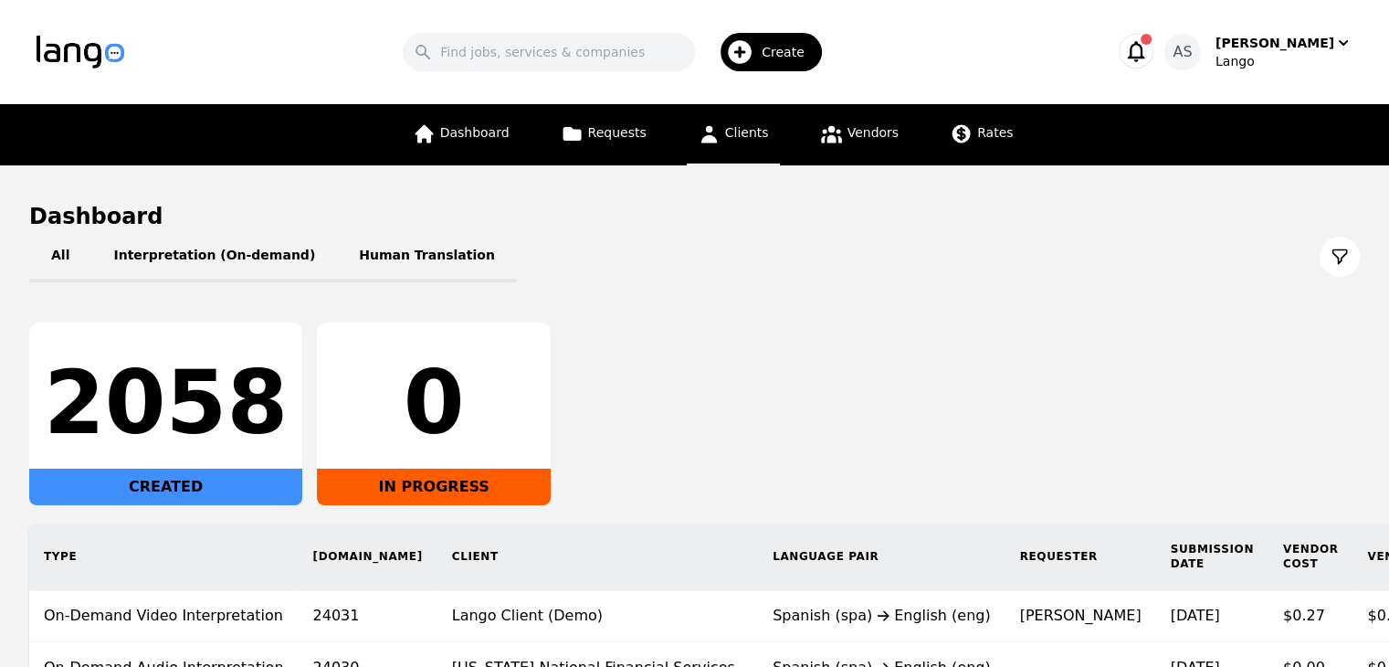
click at [755, 136] on span "Clients" at bounding box center [747, 132] width 44 height 15
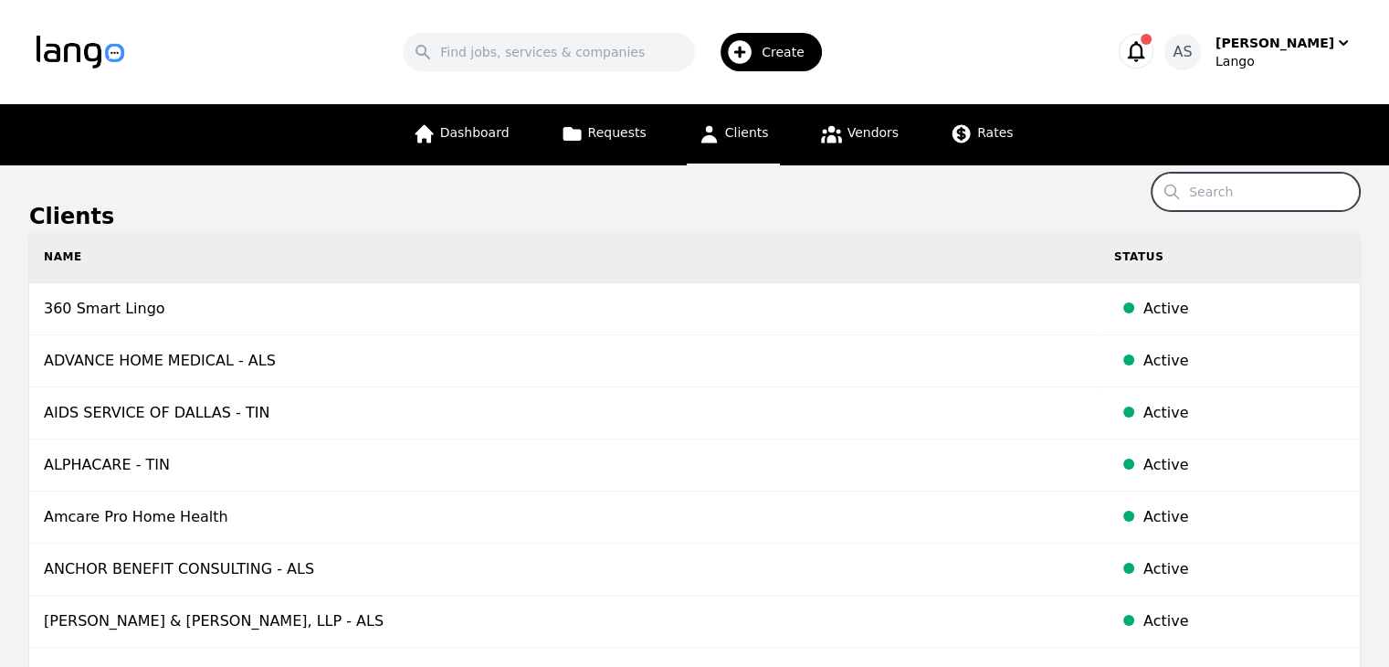
click at [1246, 192] on input "Search" at bounding box center [1255, 192] width 208 height 38
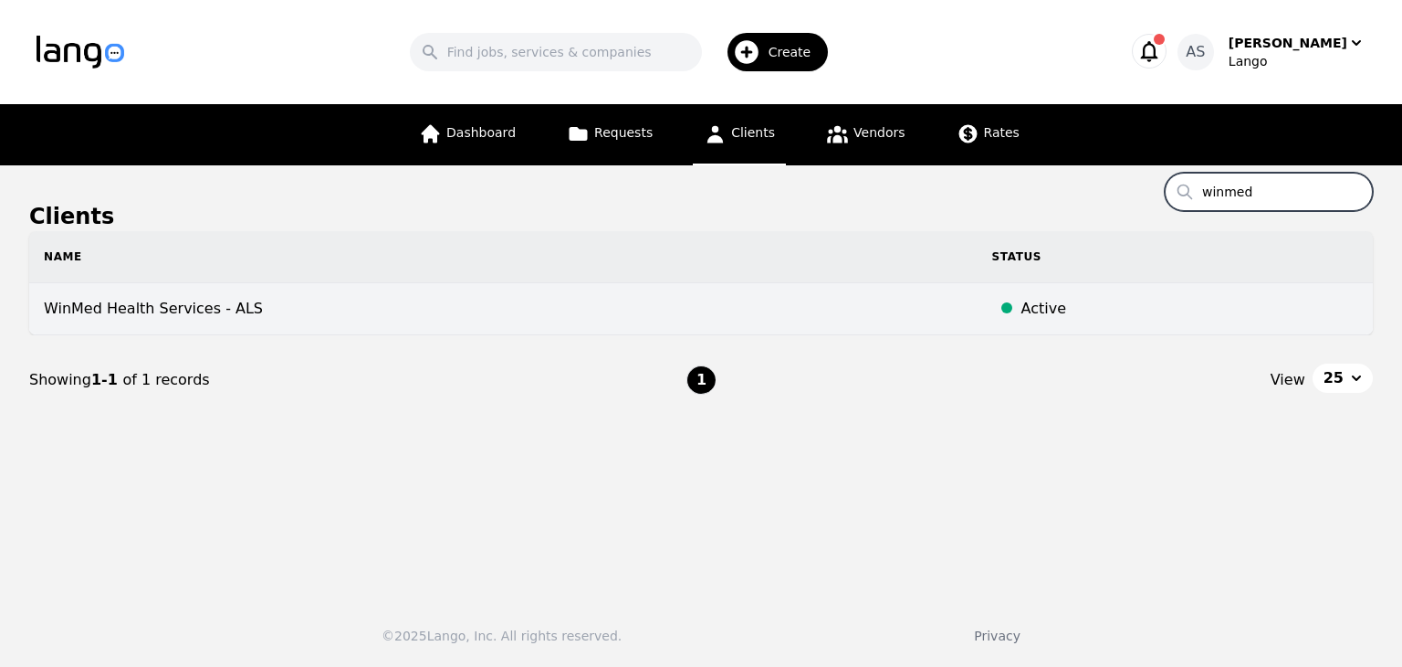
type input "winmed"
click at [296, 310] on td "WinMed Health Services - ALS" at bounding box center [503, 309] width 949 height 52
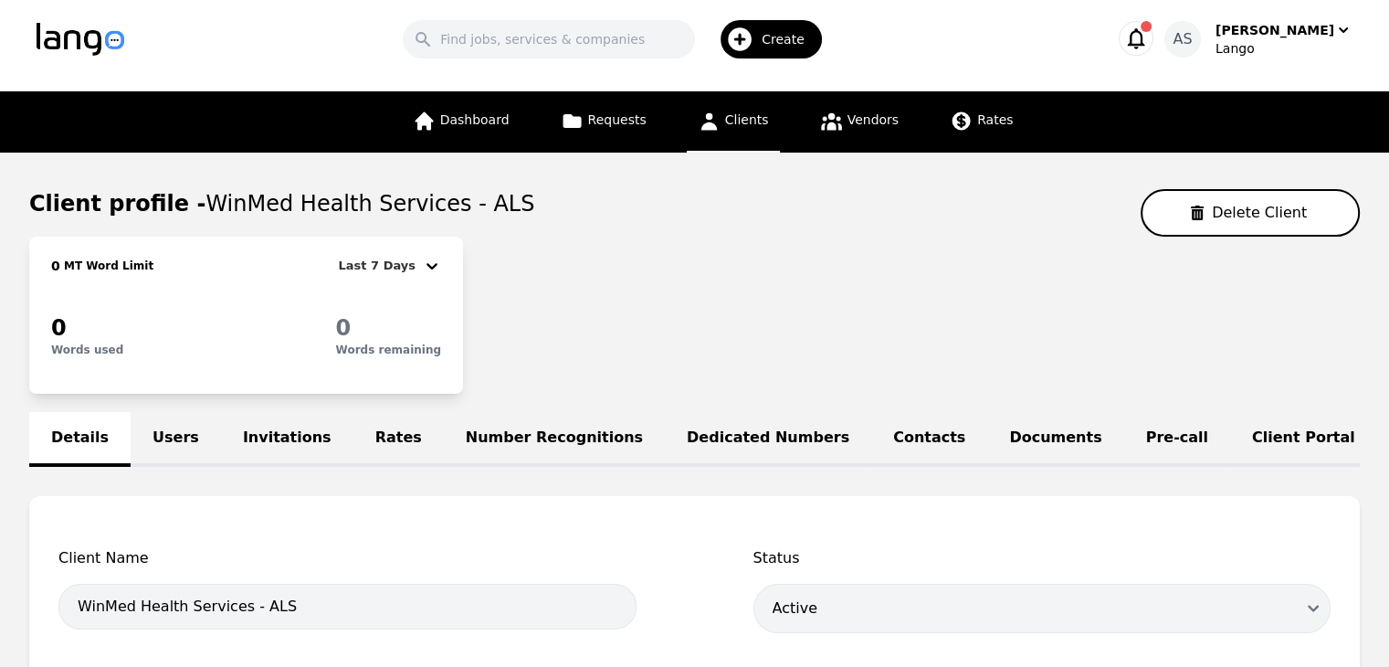
scroll to position [91, 0]
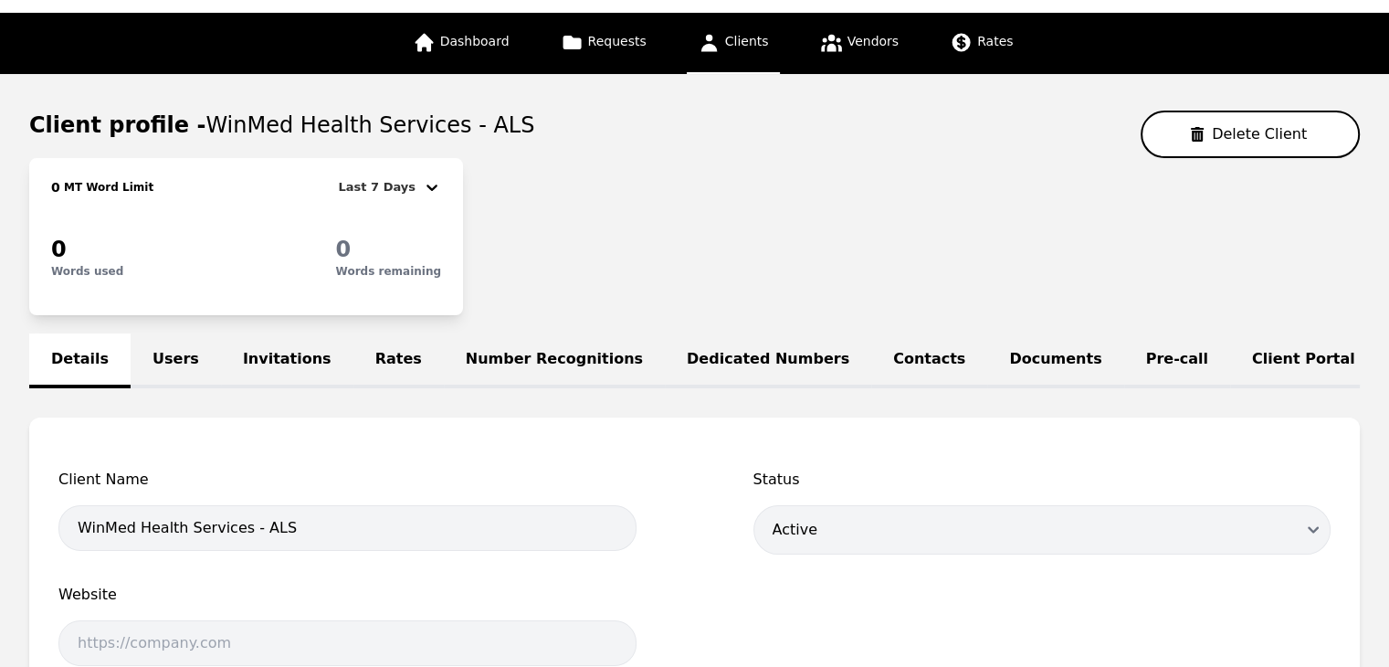
click at [1124, 363] on link "Pre-call" at bounding box center [1177, 360] width 106 height 55
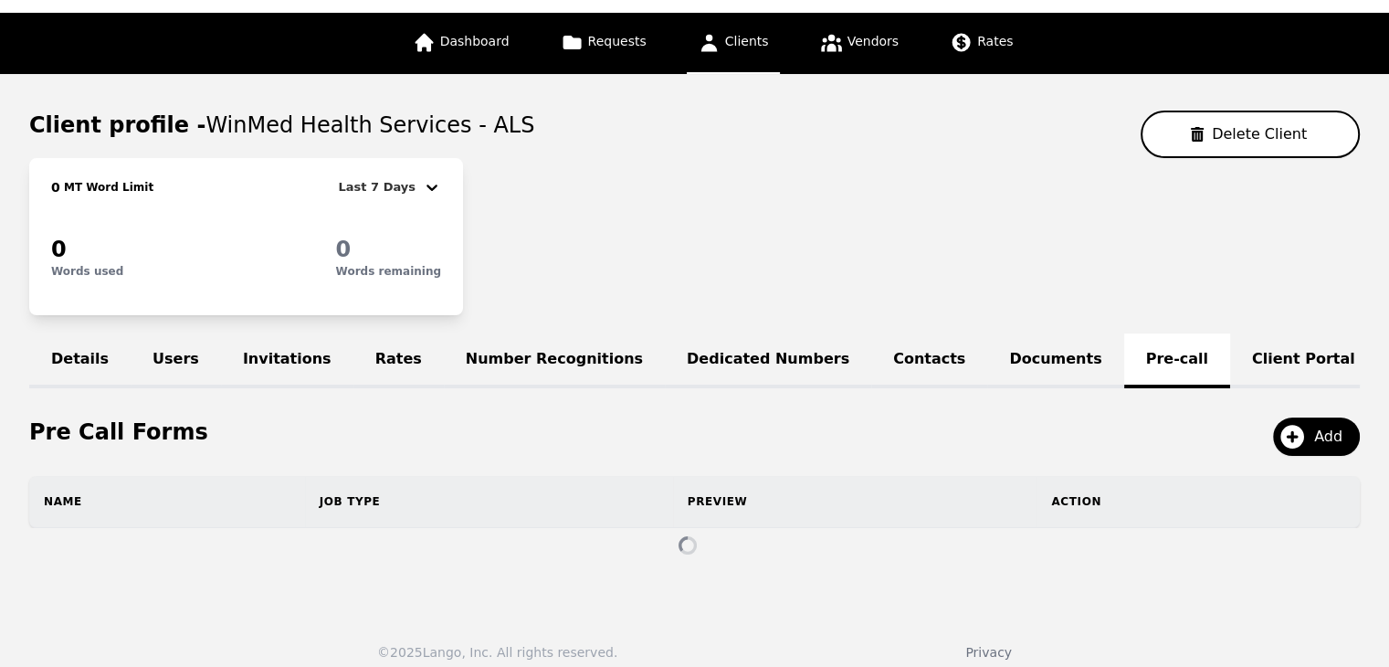
scroll to position [85, 0]
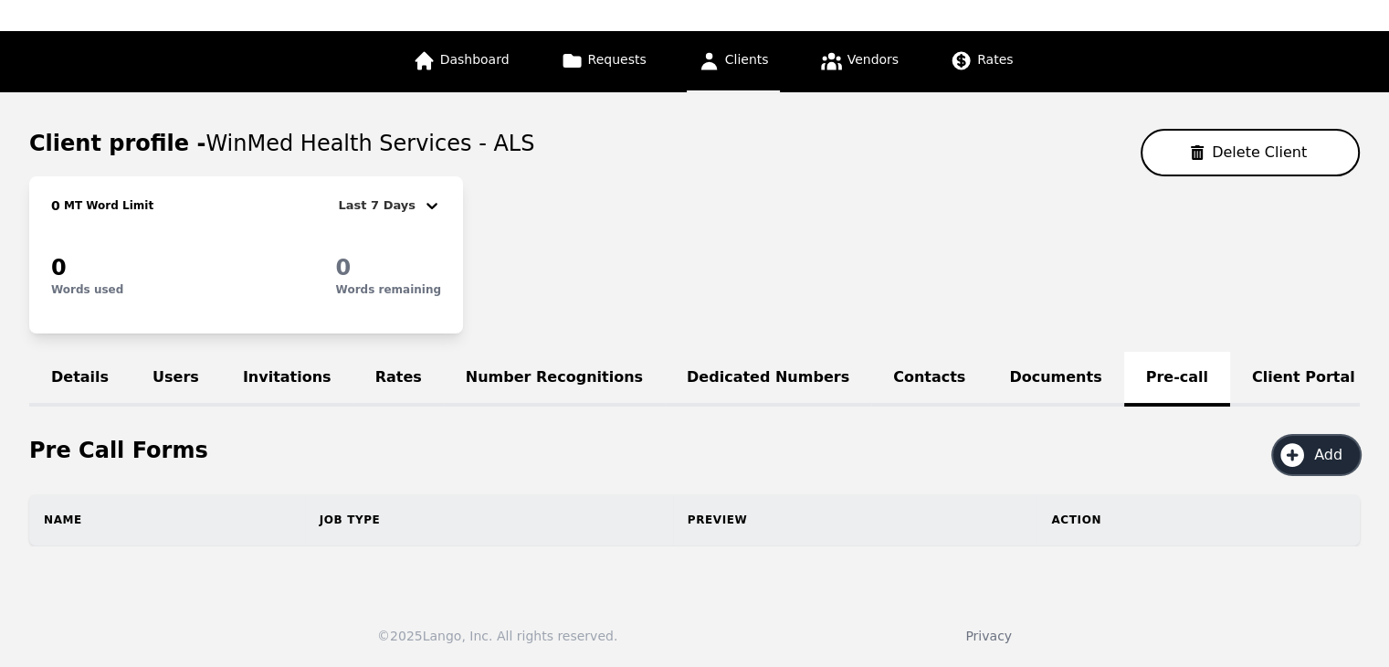
click at [1337, 459] on span "Add" at bounding box center [1334, 455] width 41 height 22
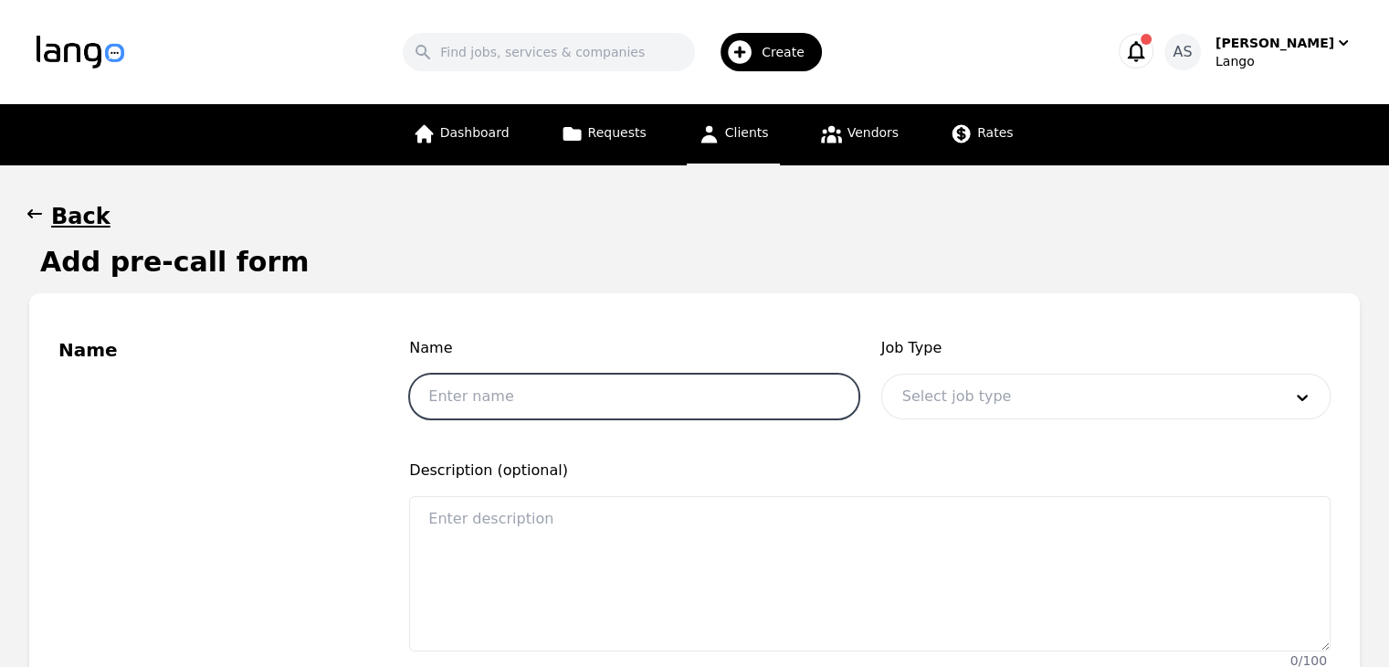
click at [568, 400] on input "text" at bounding box center [633, 396] width 449 height 46
type input "First and Last Name"
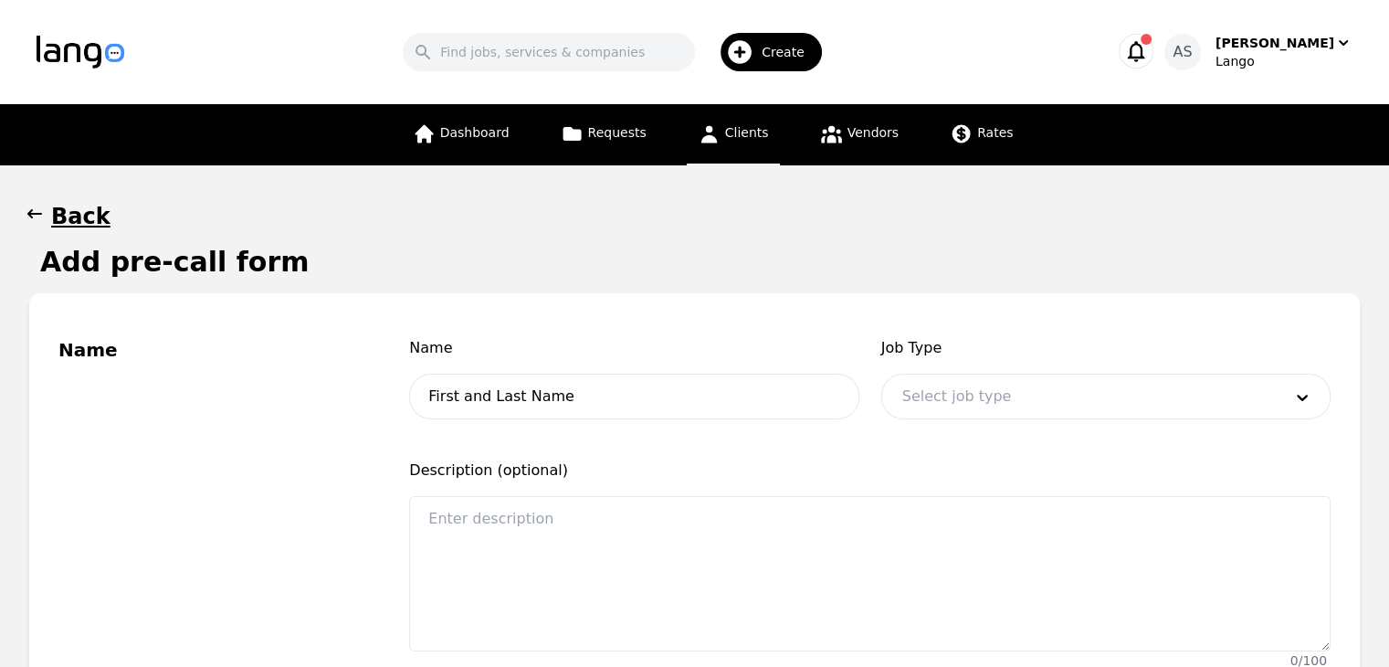
click at [1014, 377] on div at bounding box center [1078, 396] width 393 height 44
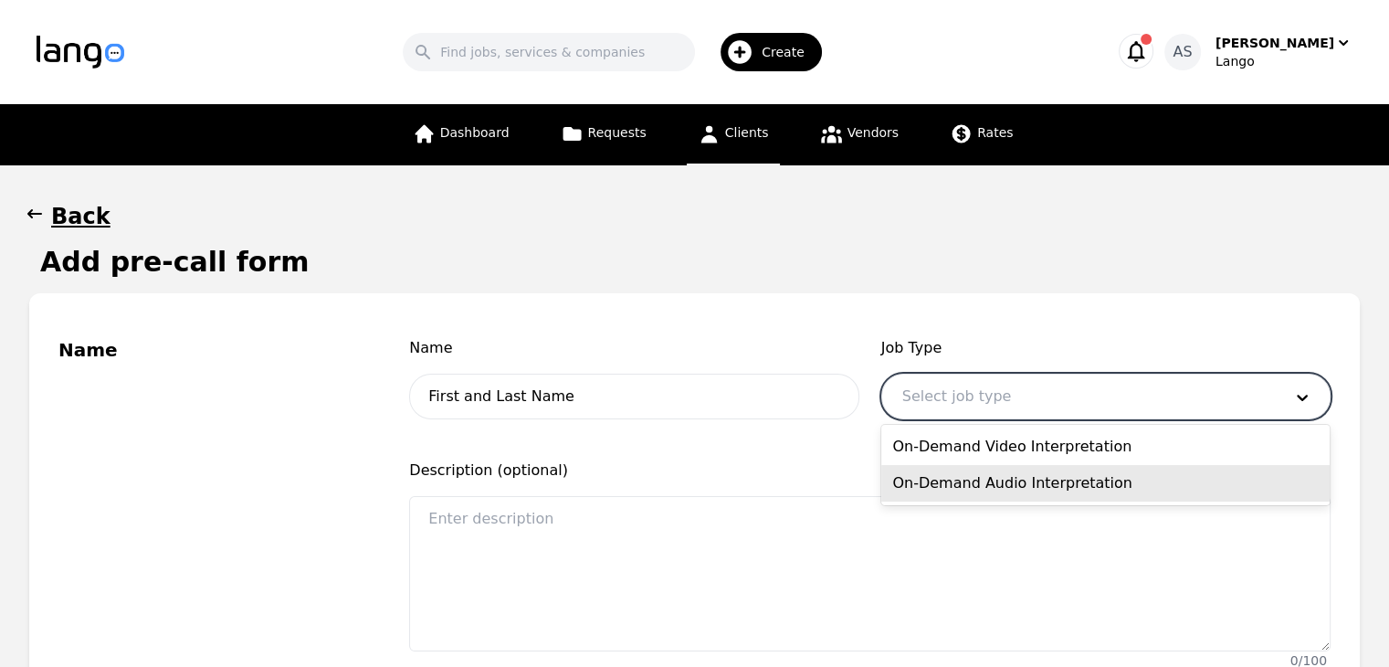
click at [1013, 472] on div "On-Demand Audio Interpretation" at bounding box center [1105, 483] width 448 height 37
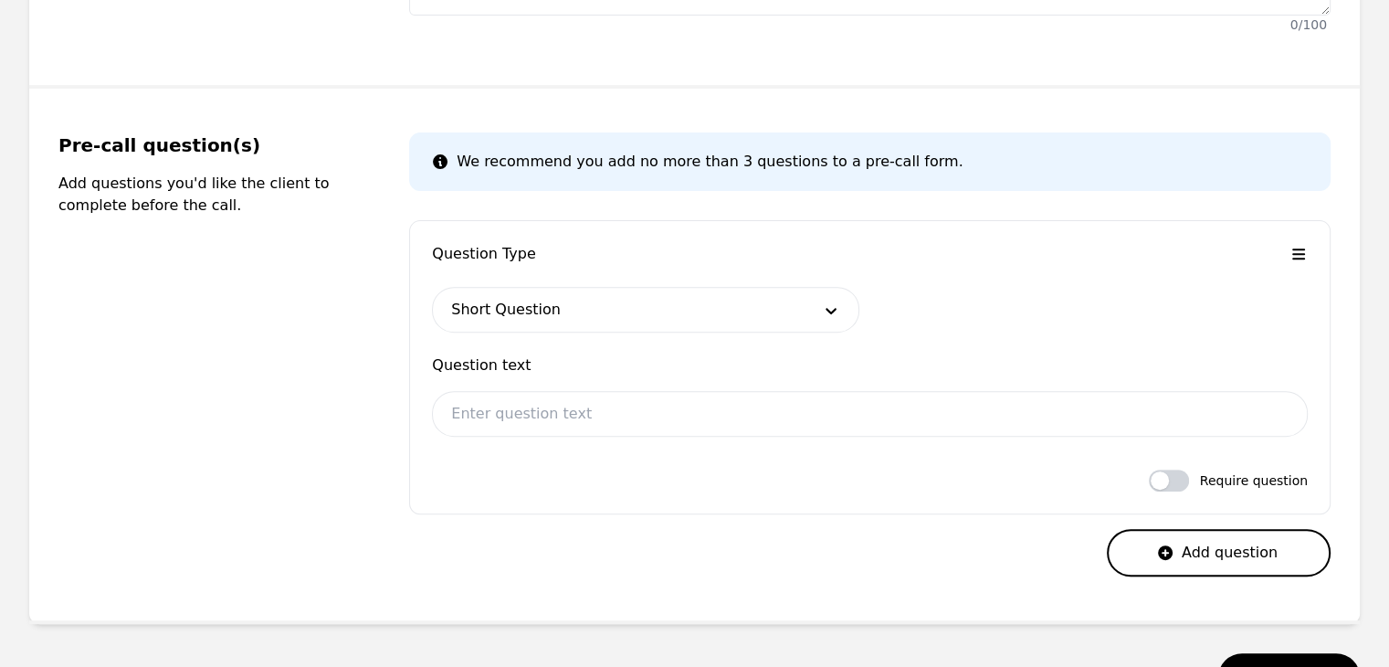
scroll to position [730, 0]
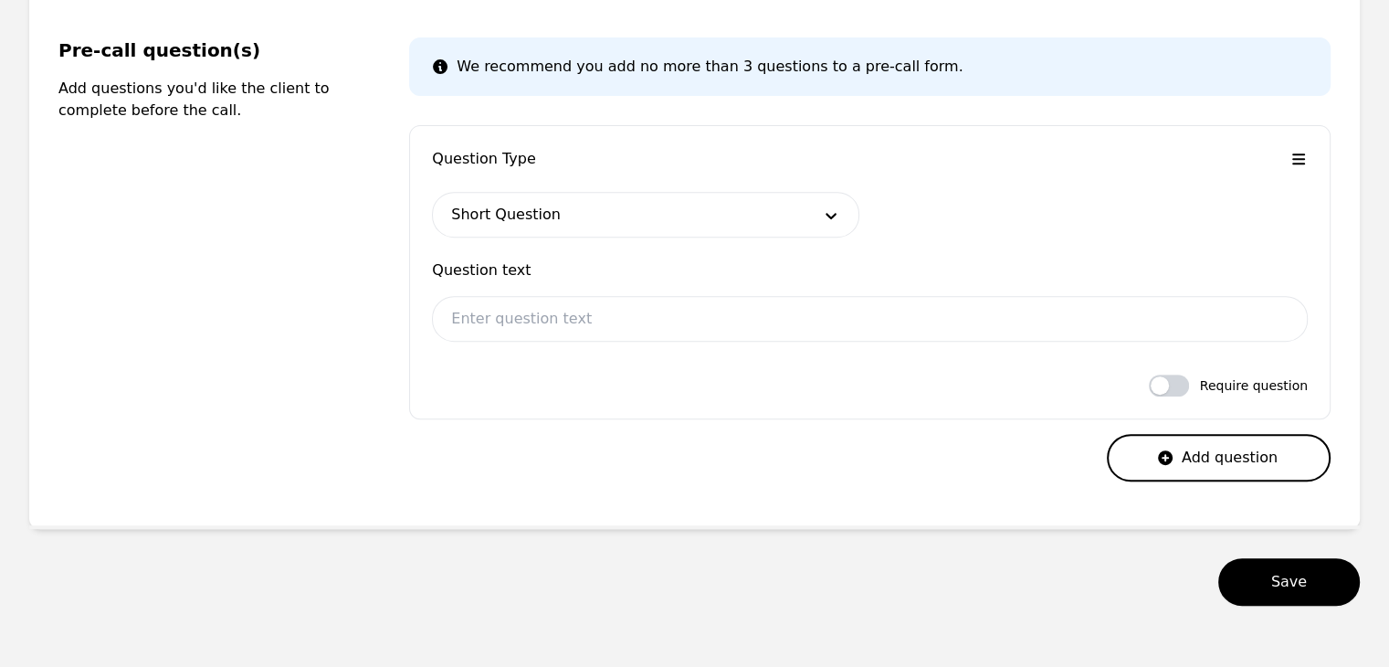
click at [573, 209] on div at bounding box center [618, 215] width 370 height 44
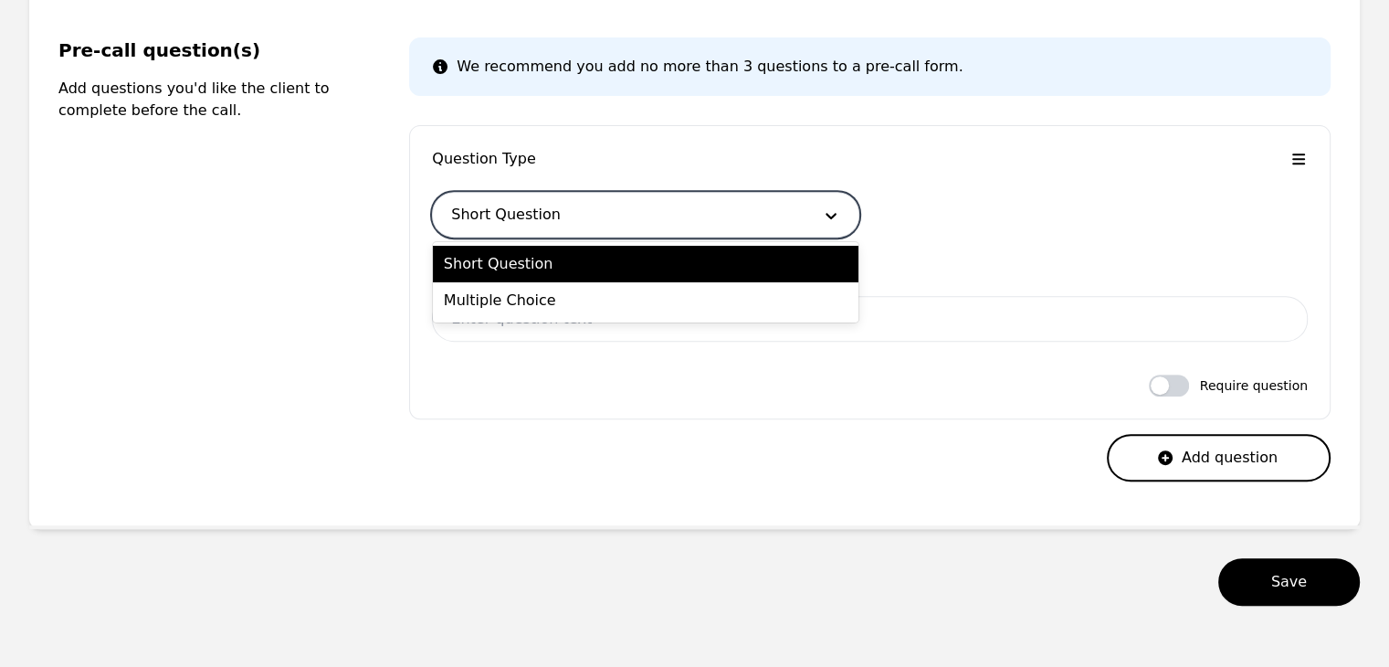
click at [573, 209] on div at bounding box center [618, 215] width 370 height 44
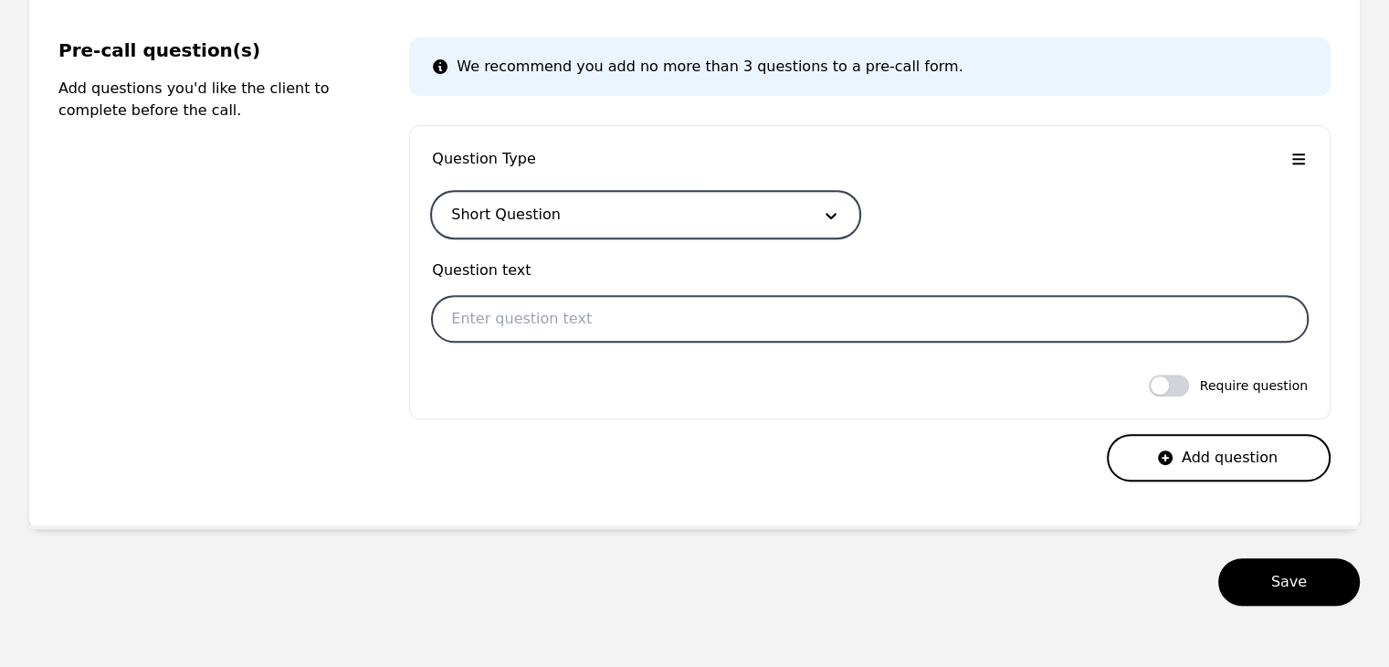
click at [553, 310] on input "text" at bounding box center [870, 319] width 876 height 46
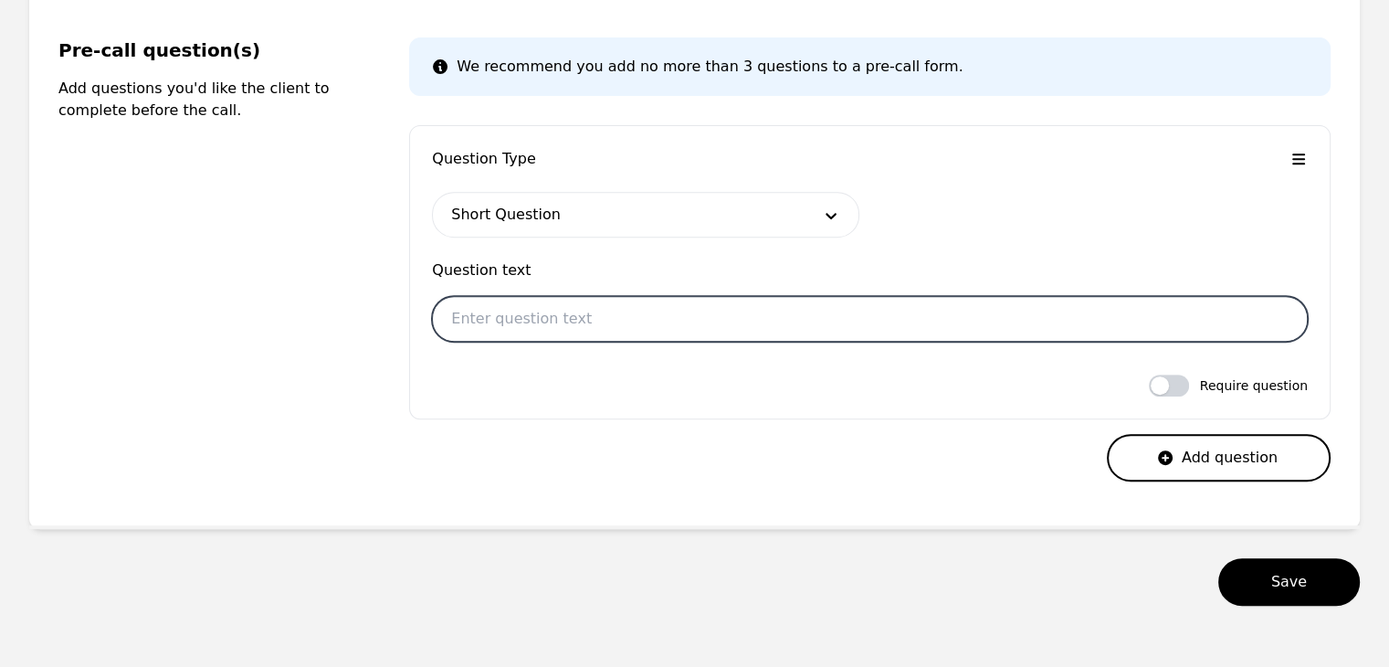
type input "First and Last Name"
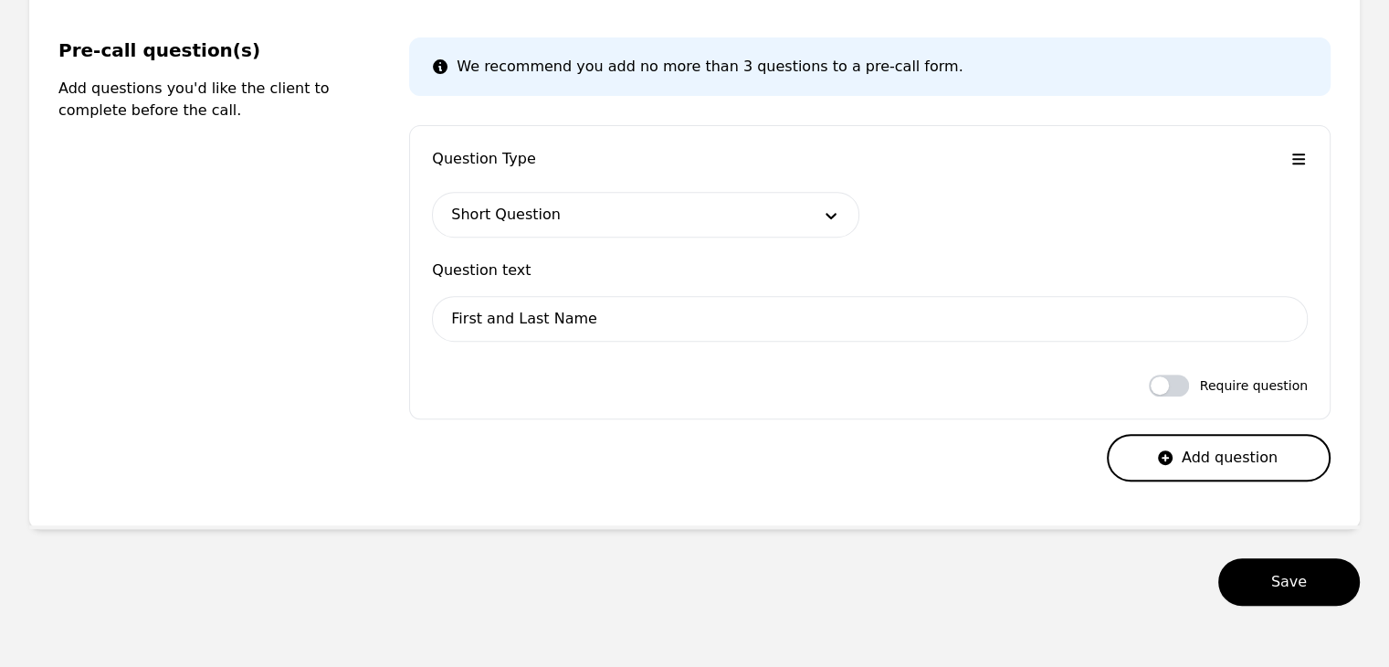
click at [1211, 388] on span "Require question" at bounding box center [1254, 385] width 108 height 18
click at [1178, 384] on button "button" at bounding box center [1169, 385] width 40 height 22
checkbox input "true"
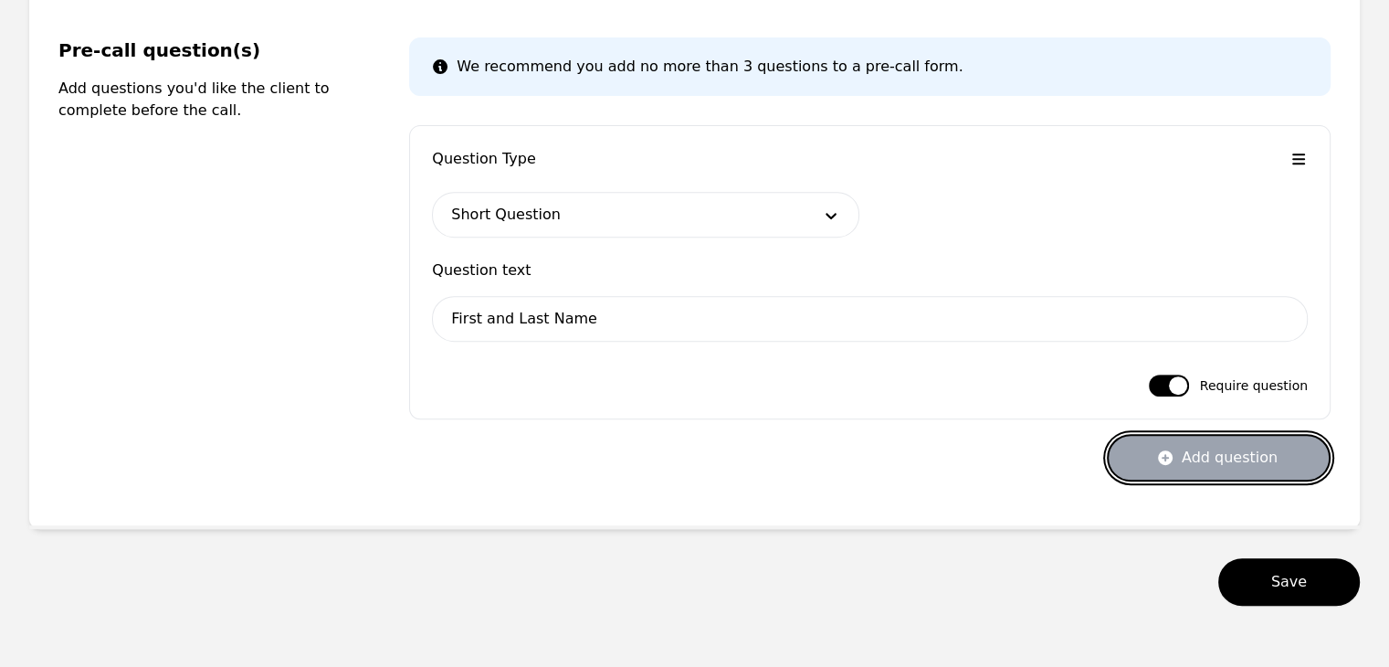
click at [1224, 457] on button "Add question" at bounding box center [1219, 457] width 224 height 47
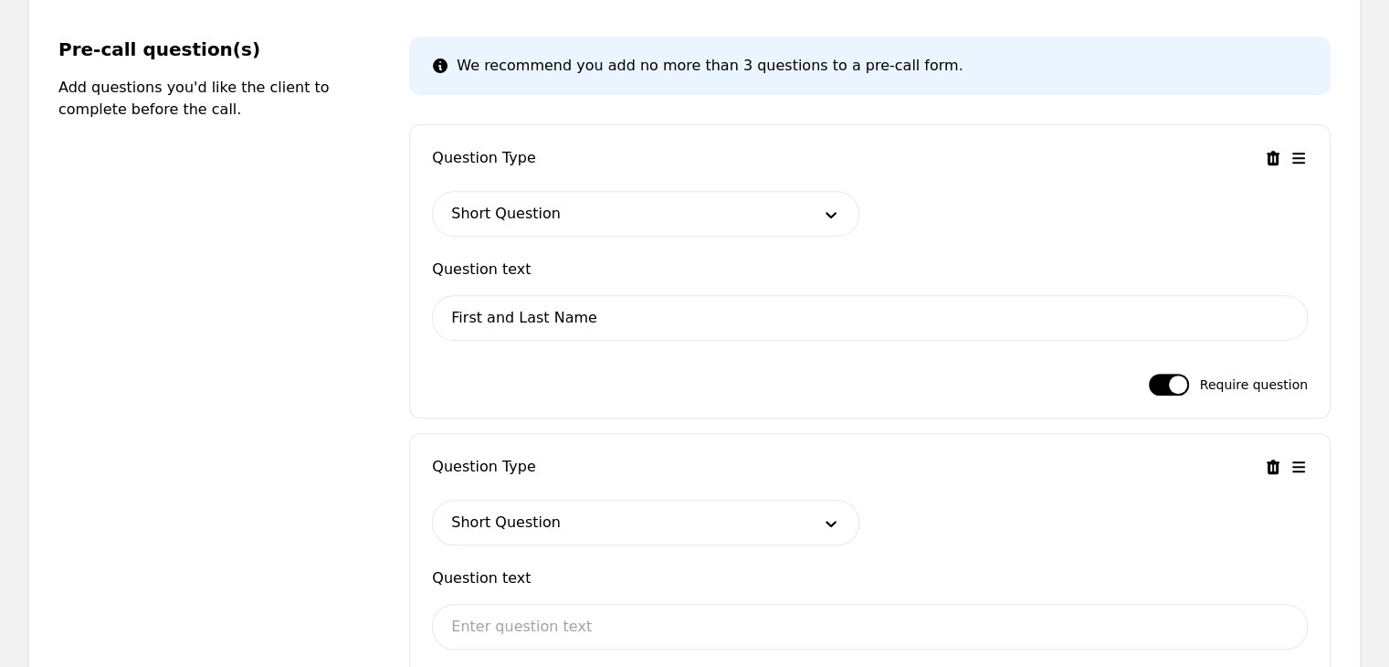
scroll to position [913, 0]
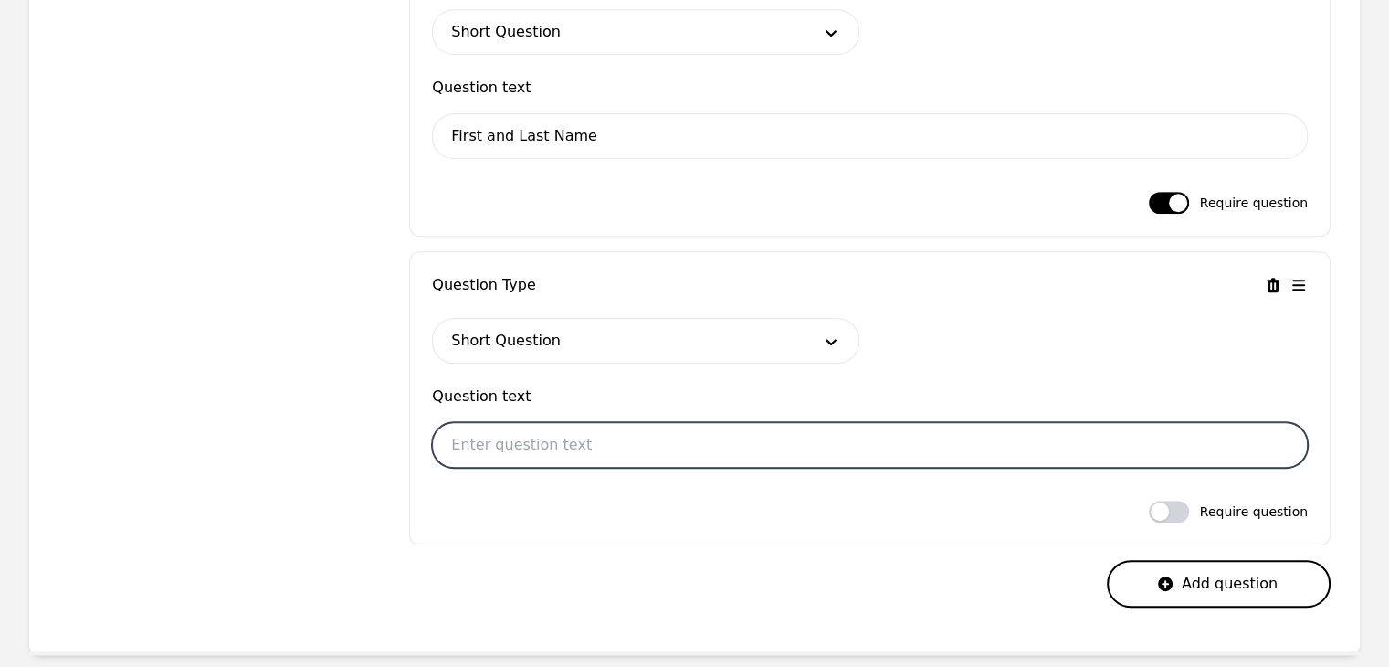
click at [601, 439] on input "text" at bounding box center [870, 445] width 876 height 46
type input "Location"
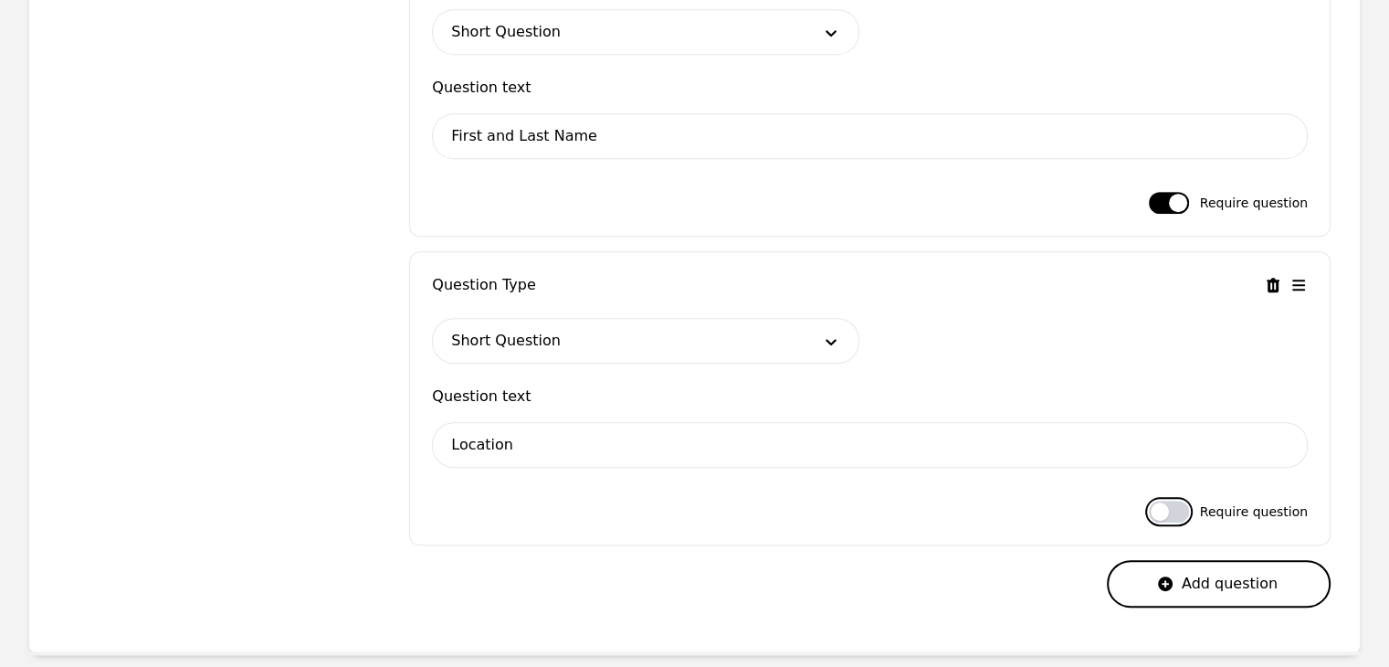
click at [1171, 519] on button "button" at bounding box center [1169, 511] width 40 height 22
checkbox input "true"
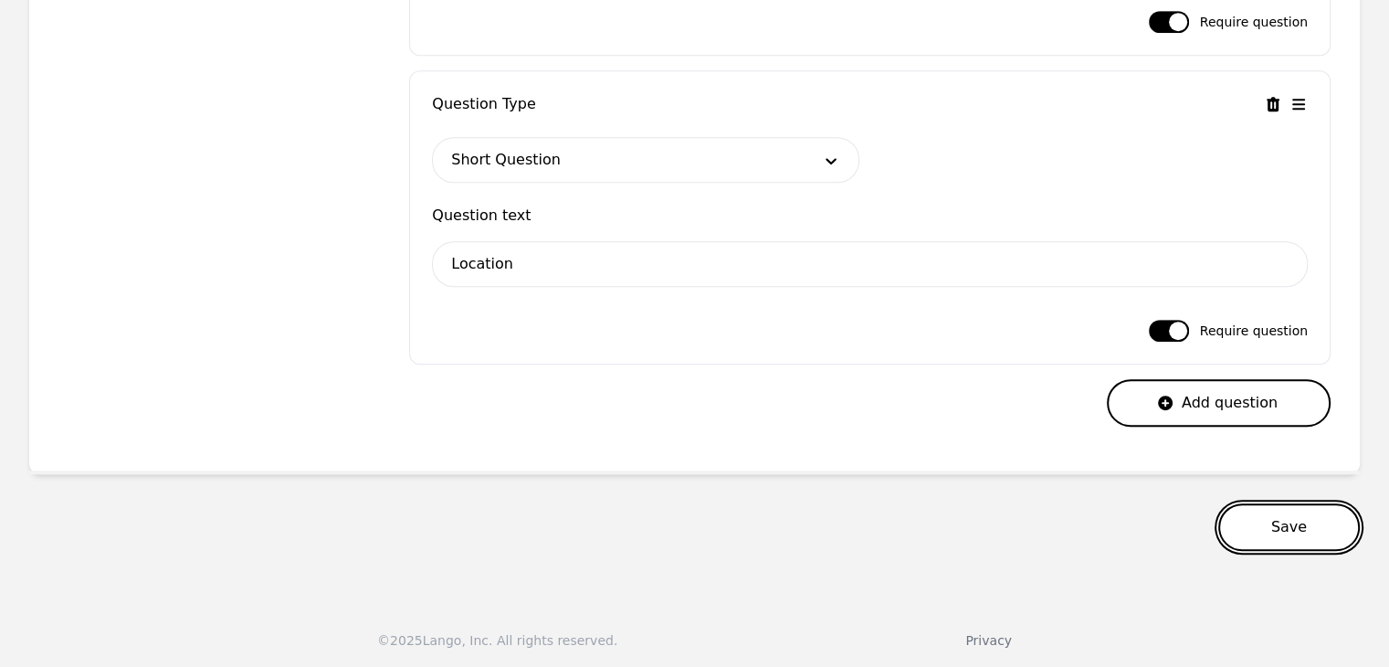
click at [1275, 512] on button "Save" at bounding box center [1289, 526] width 142 height 47
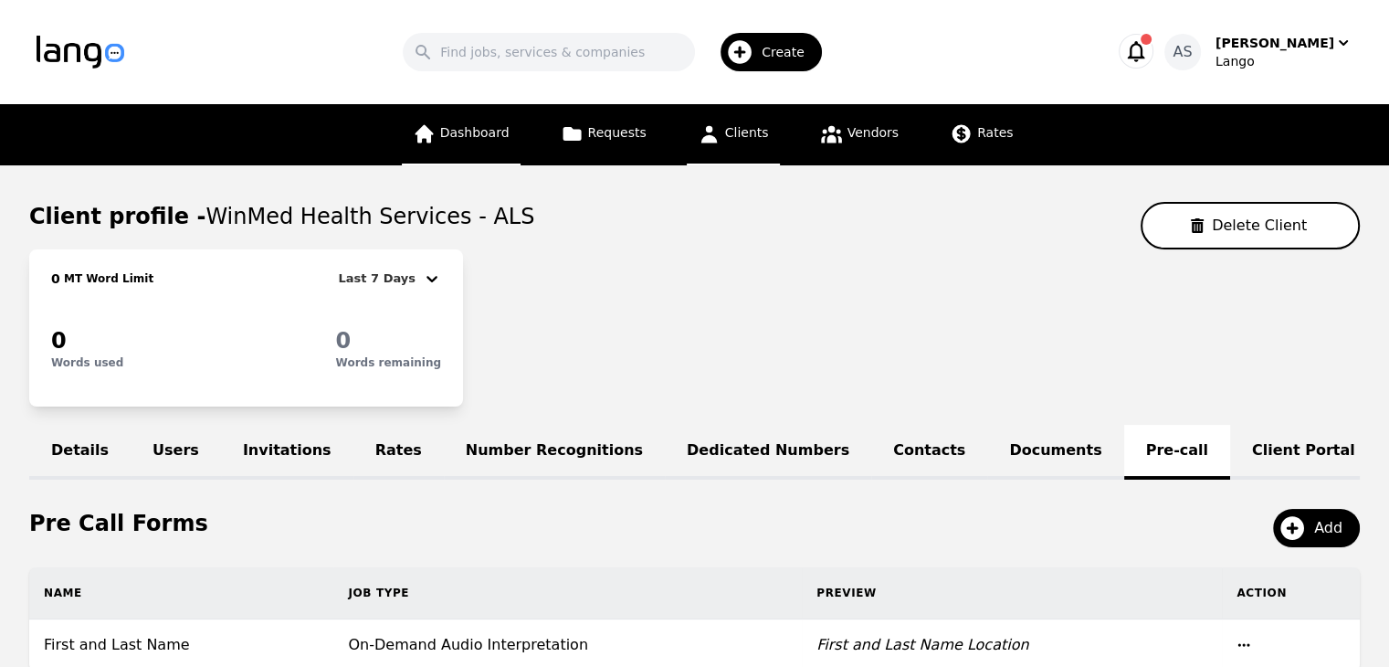
click at [503, 134] on span "Dashboard" at bounding box center [474, 132] width 69 height 15
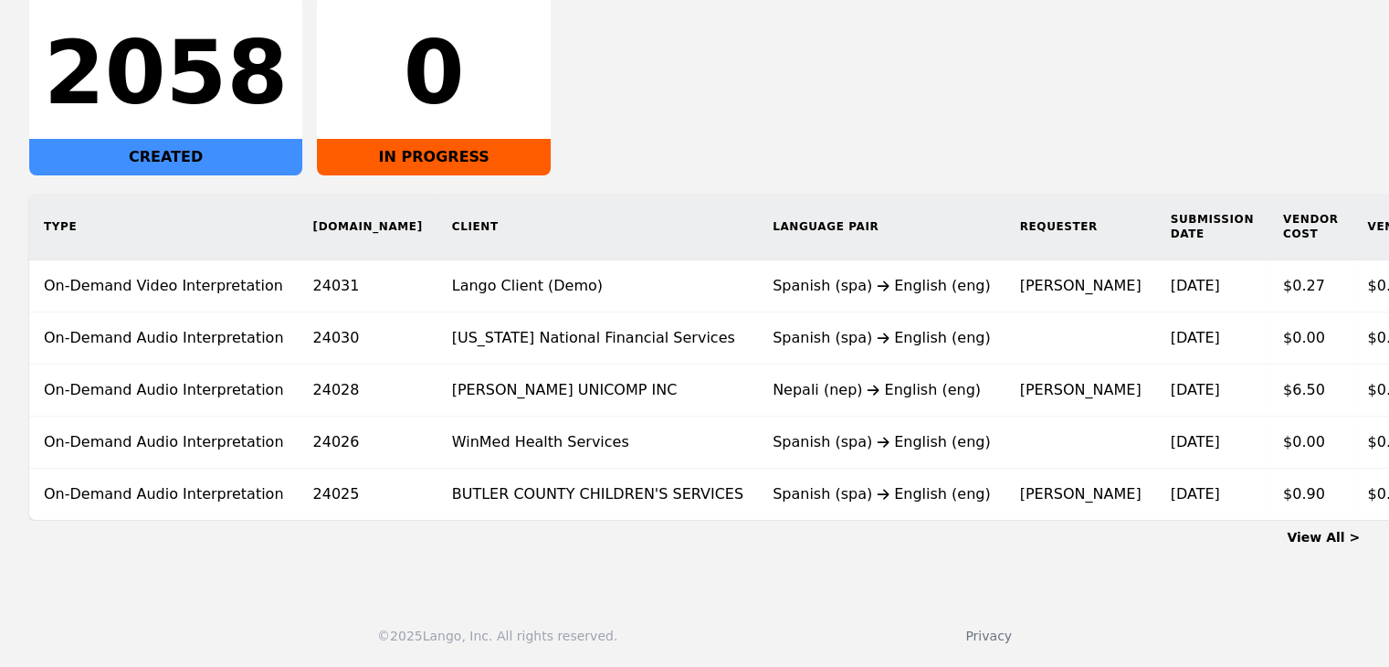
scroll to position [341, 0]
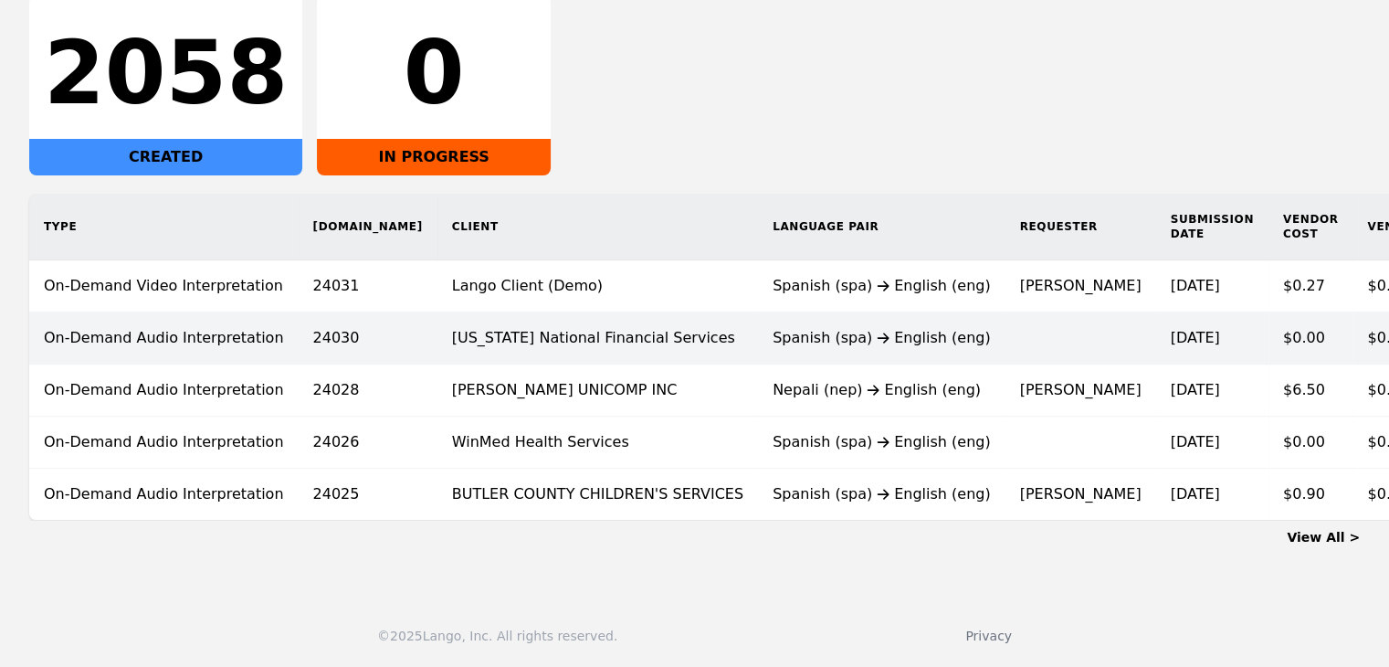
click at [508, 331] on td "[US_STATE] National Financial Services" at bounding box center [597, 338] width 320 height 52
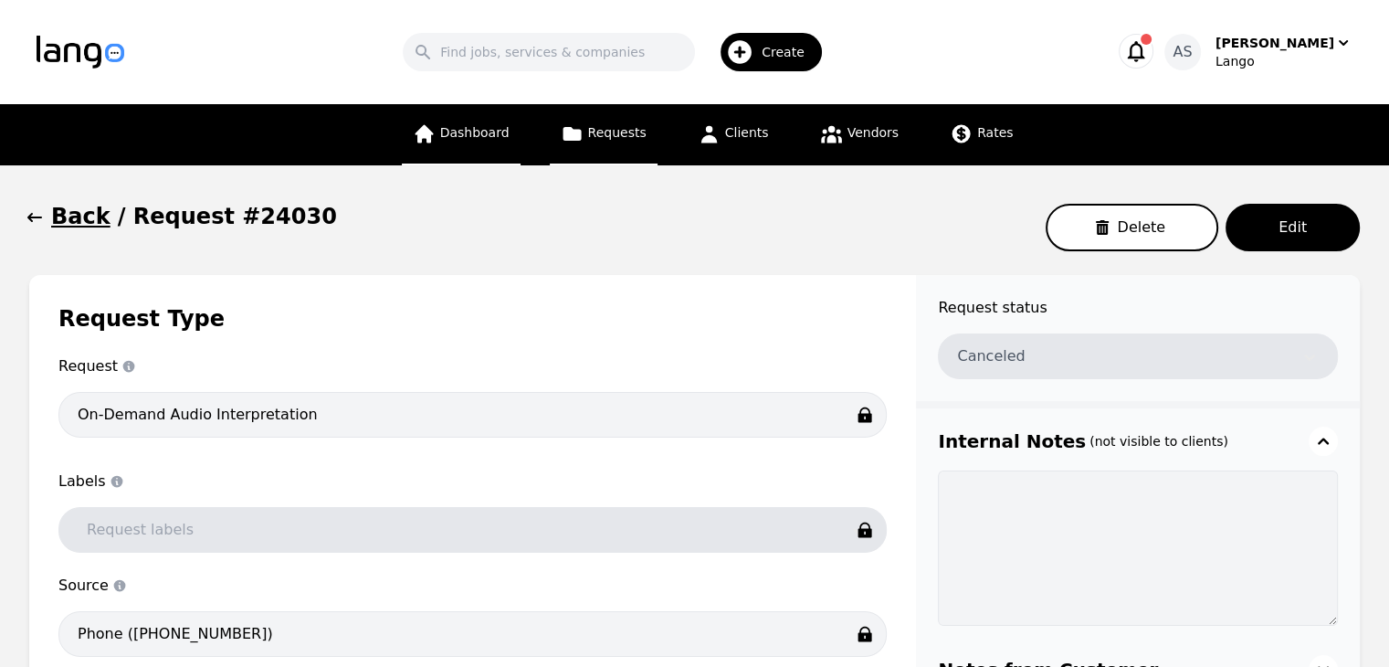
click at [463, 144] on link "Dashboard" at bounding box center [461, 134] width 119 height 61
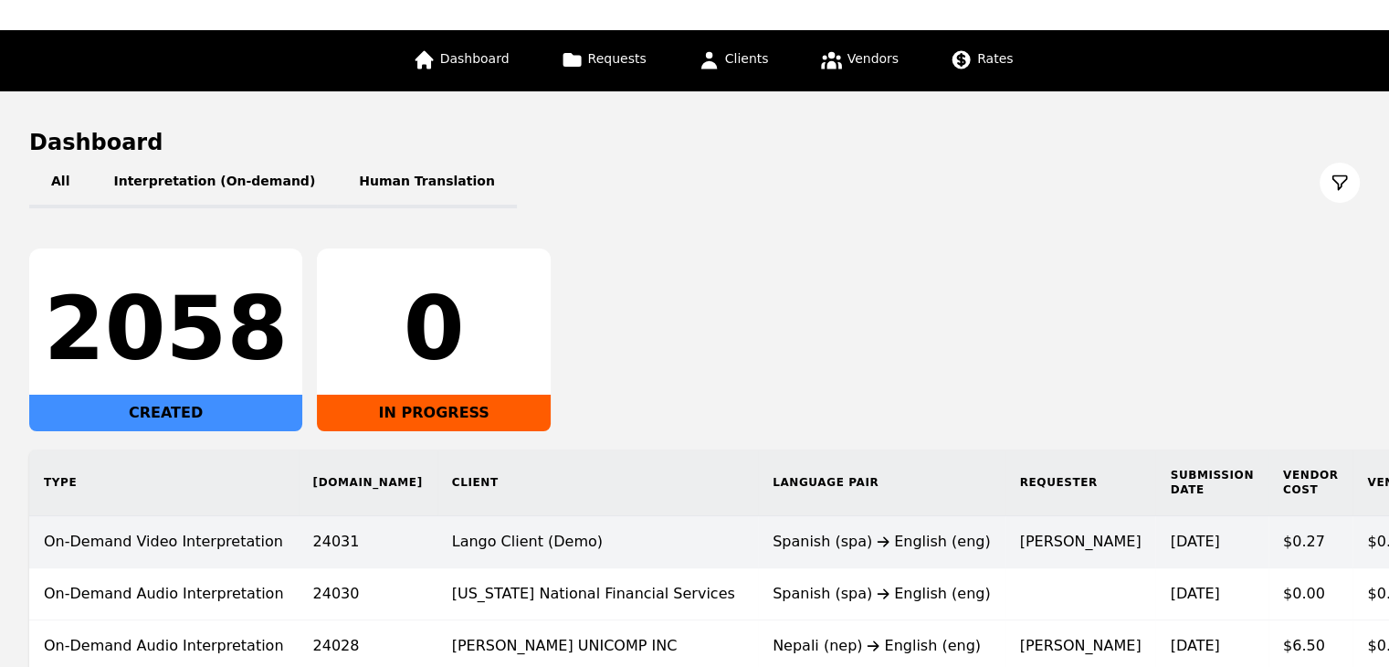
scroll to position [183, 0]
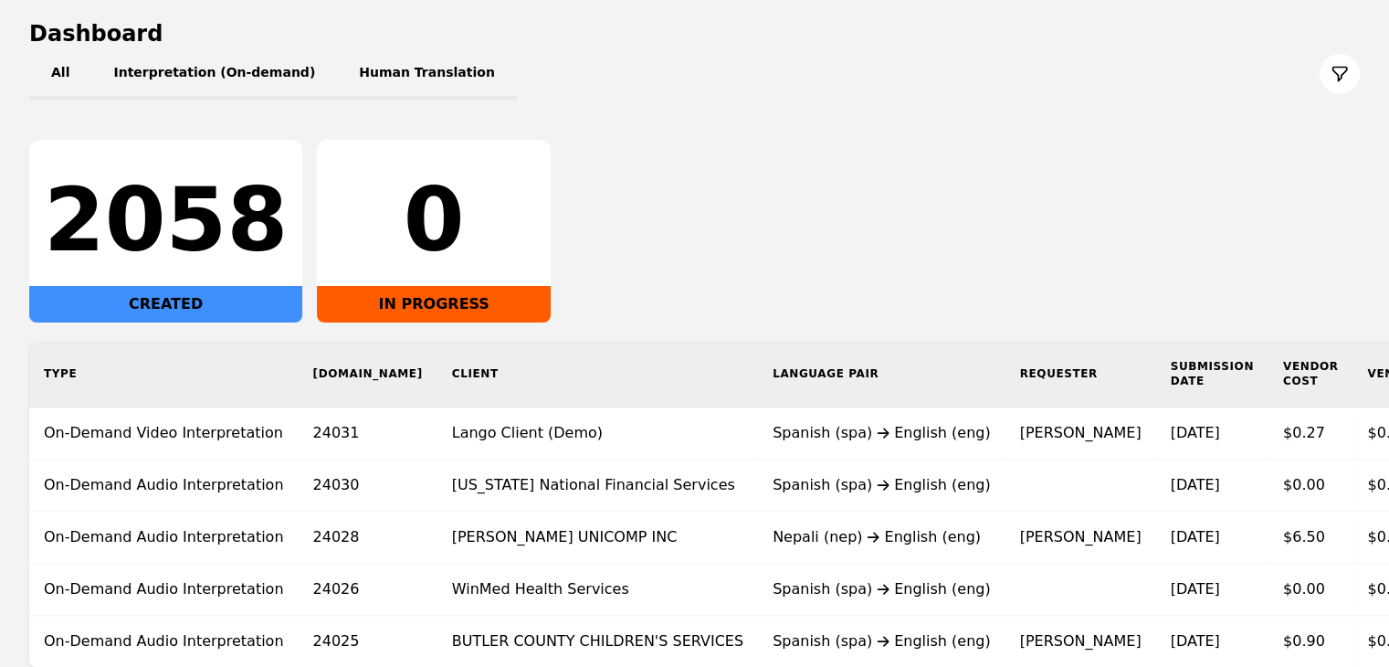
click at [1124, 289] on div "2058 CREATED 0 IN PROGRESS" at bounding box center [694, 231] width 1330 height 183
